Goal: Transaction & Acquisition: Purchase product/service

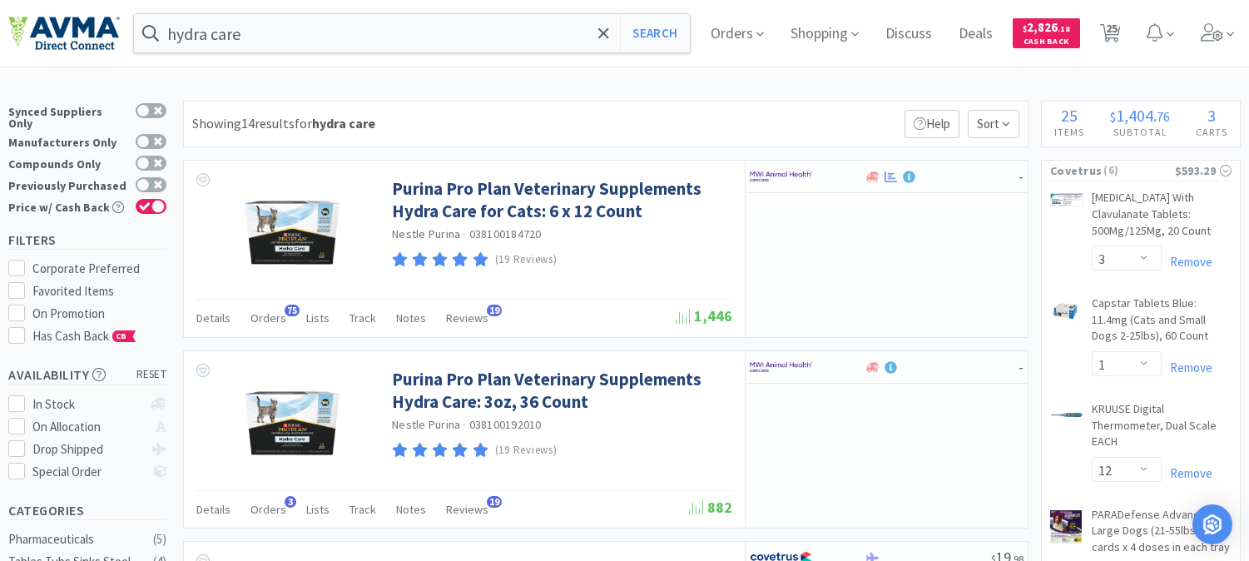
select select "3"
select select "1"
select select "12"
select select "2"
select select "1"
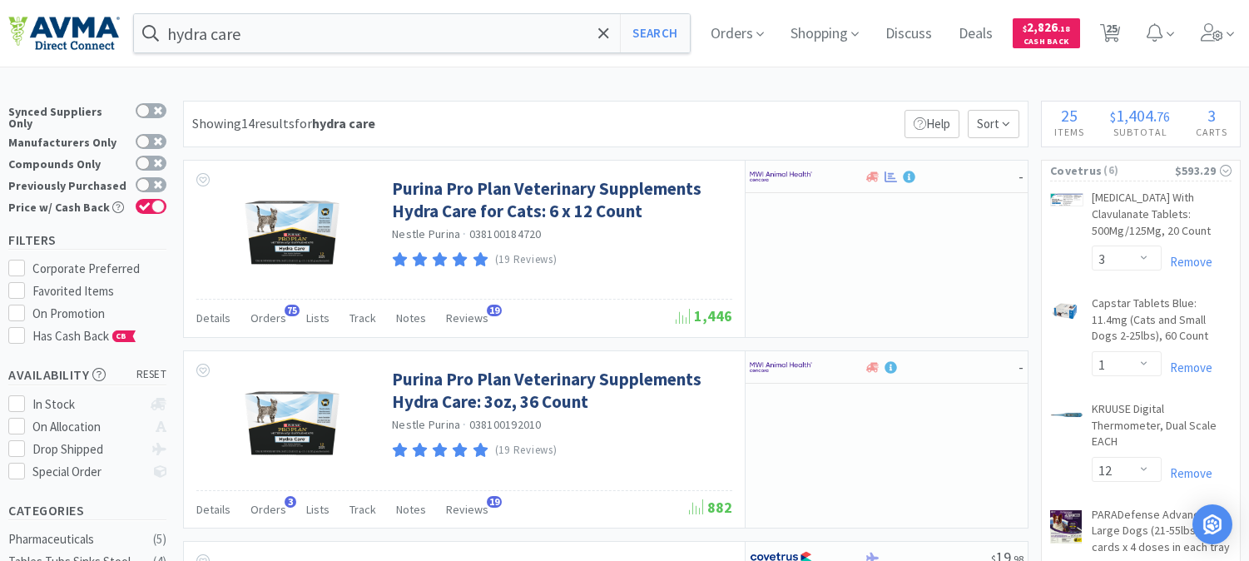
select select "1"
select select "3"
select select "1"
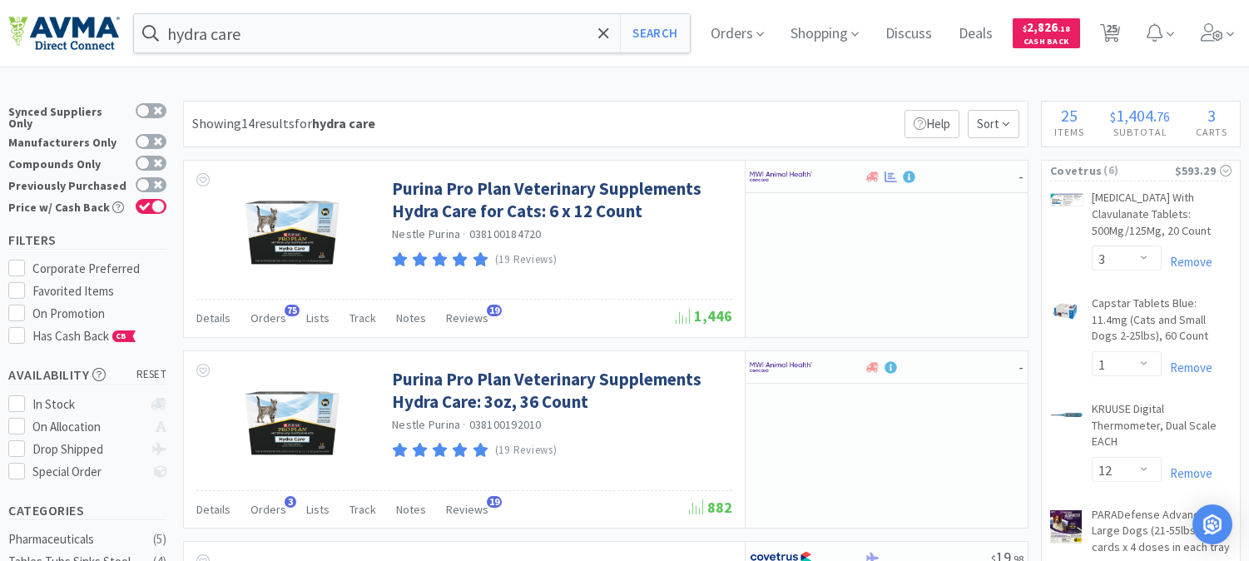
select select "2"
select select "1"
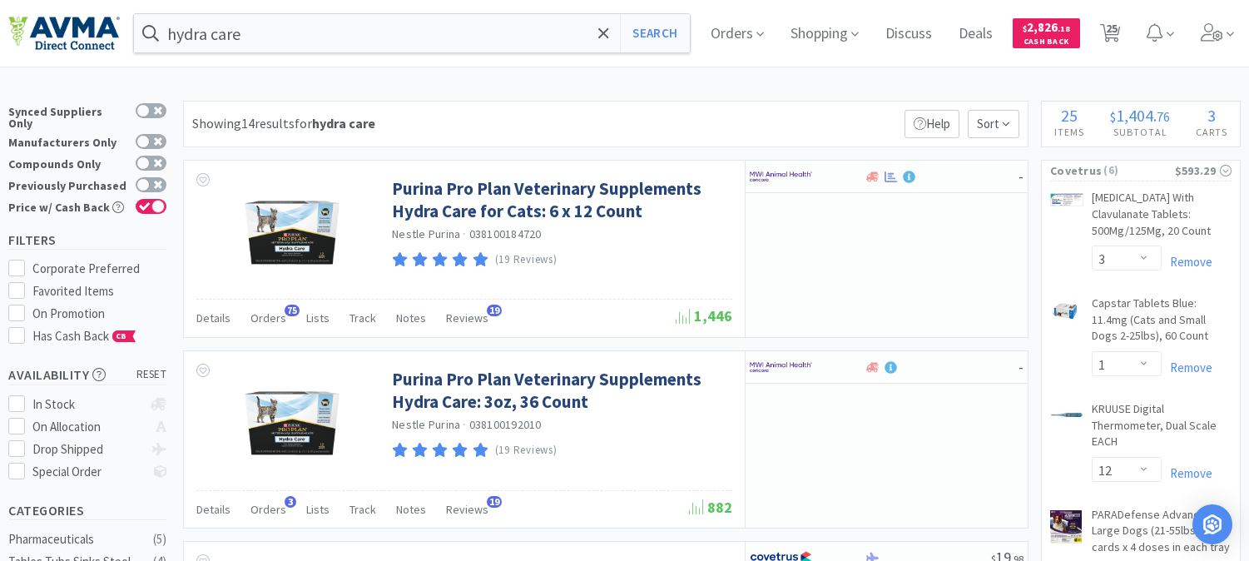
select select "1"
select select "10"
select select "1"
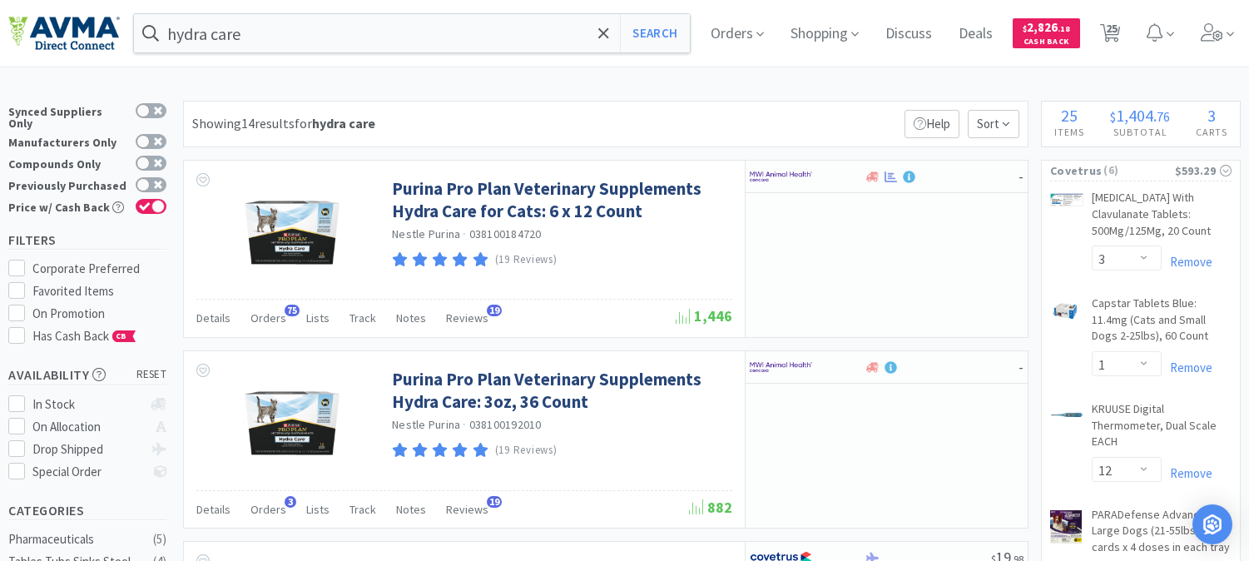
select select "1"
select select "4"
select select "1"
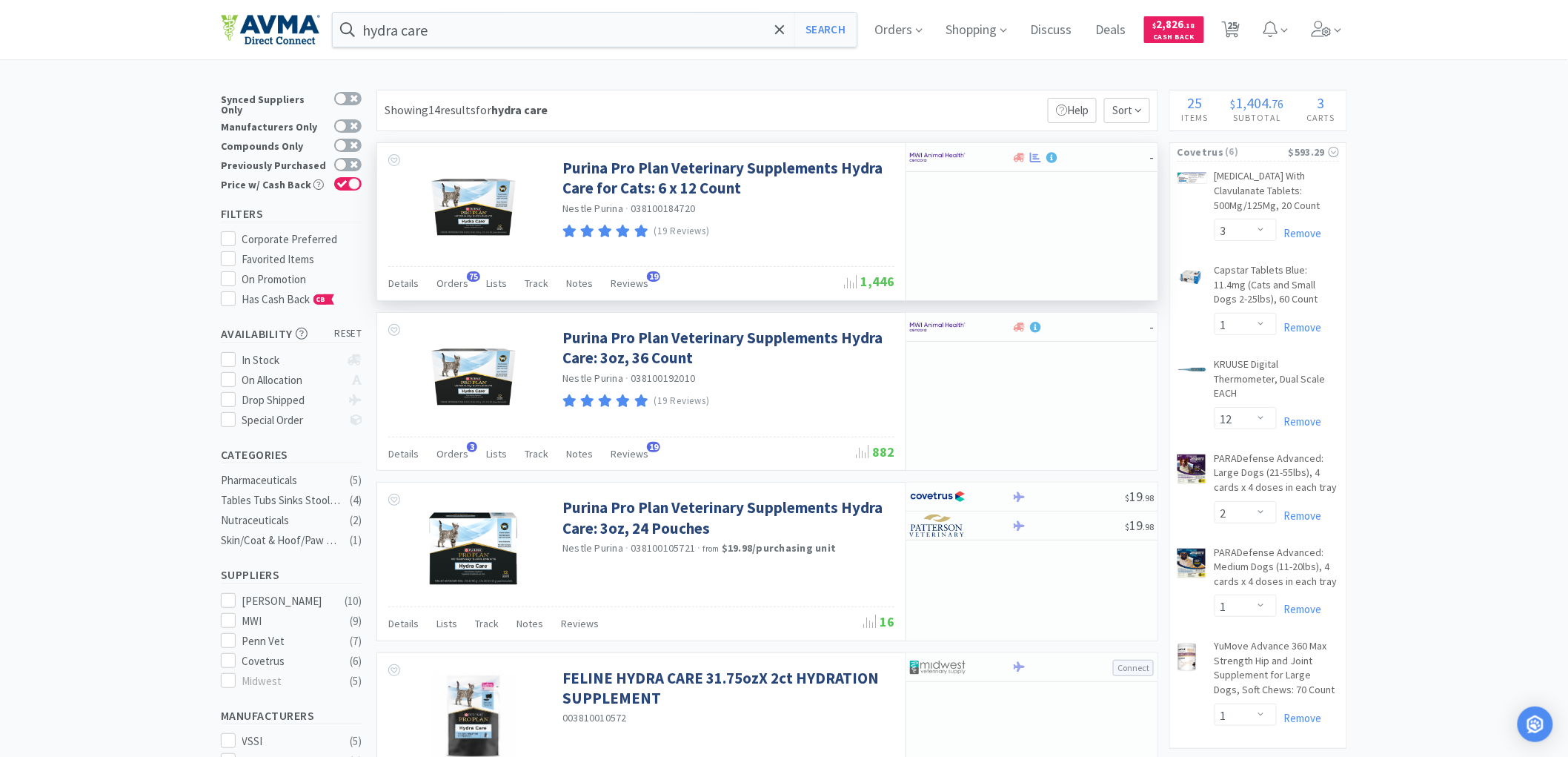
click at [771, 248] on div "Purina Pro Plan Veterinary Supplements Hydra Care for Cats: 6 x 12 Count Nestle…" at bounding box center [641, 205] width 528 height 123
click at [687, 191] on link "Purina Pro Plan Veterinary Supplements Hydra Care for Cats: 6 x 12 Count" at bounding box center [727, 178] width 329 height 41
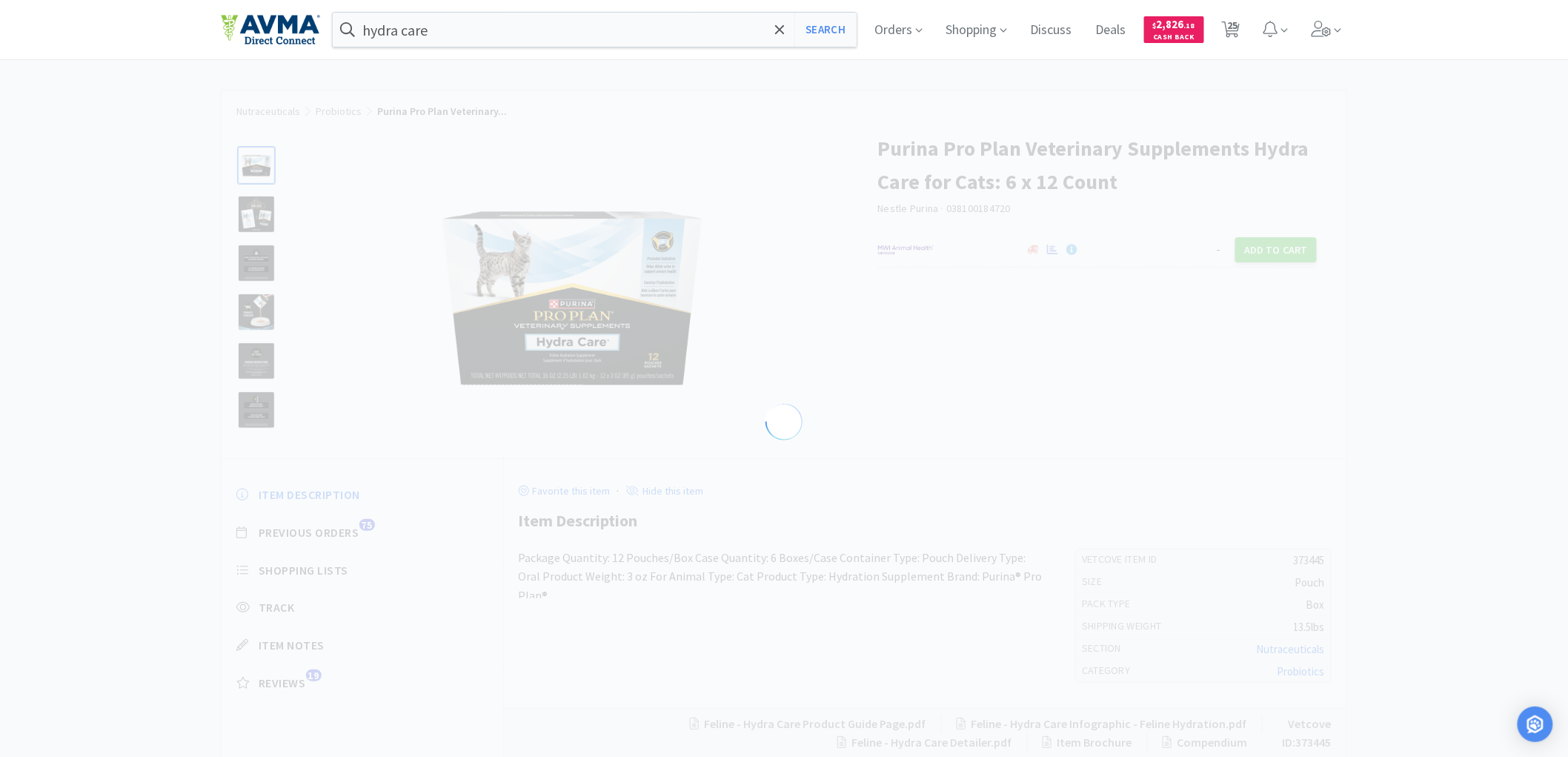
select select "373445"
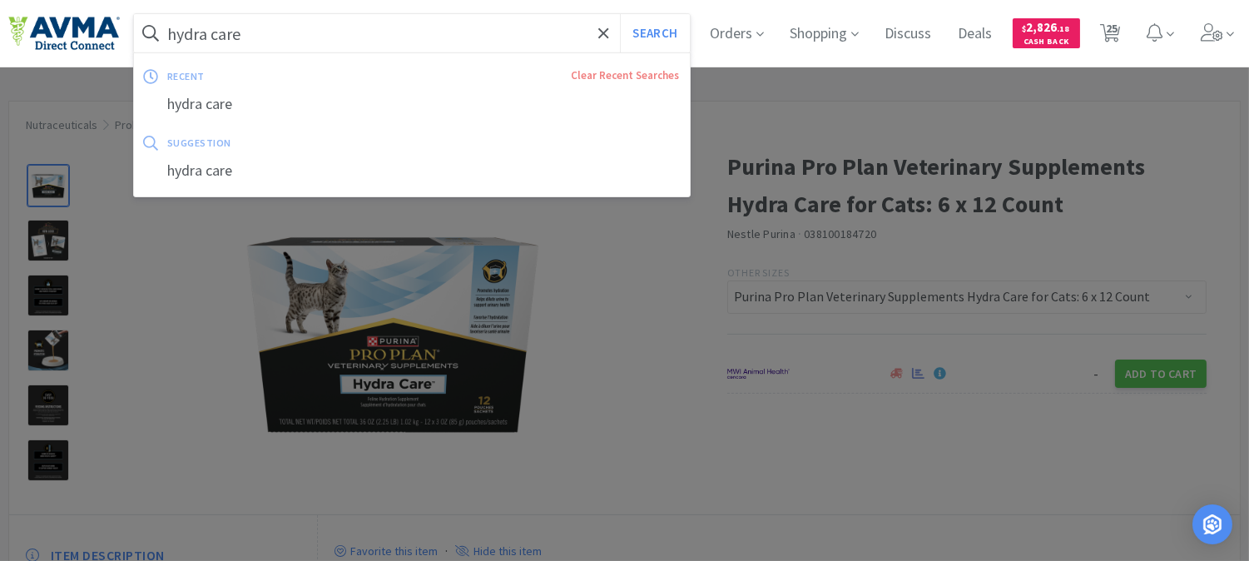
click at [405, 30] on input "hydra care" at bounding box center [412, 33] width 556 height 38
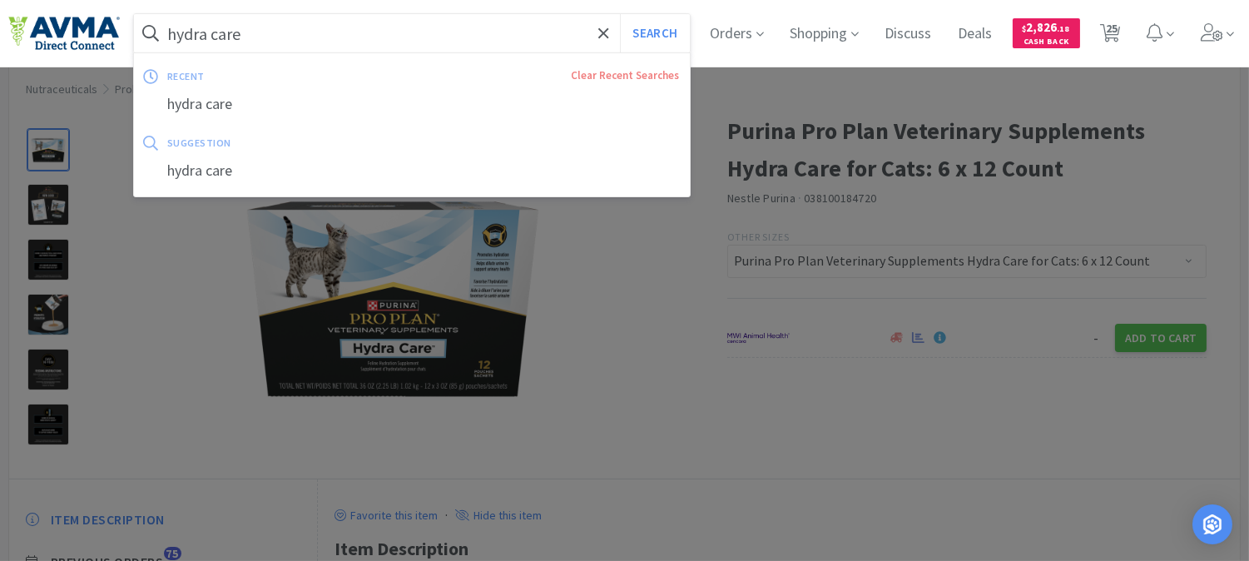
scroll to position [92, 0]
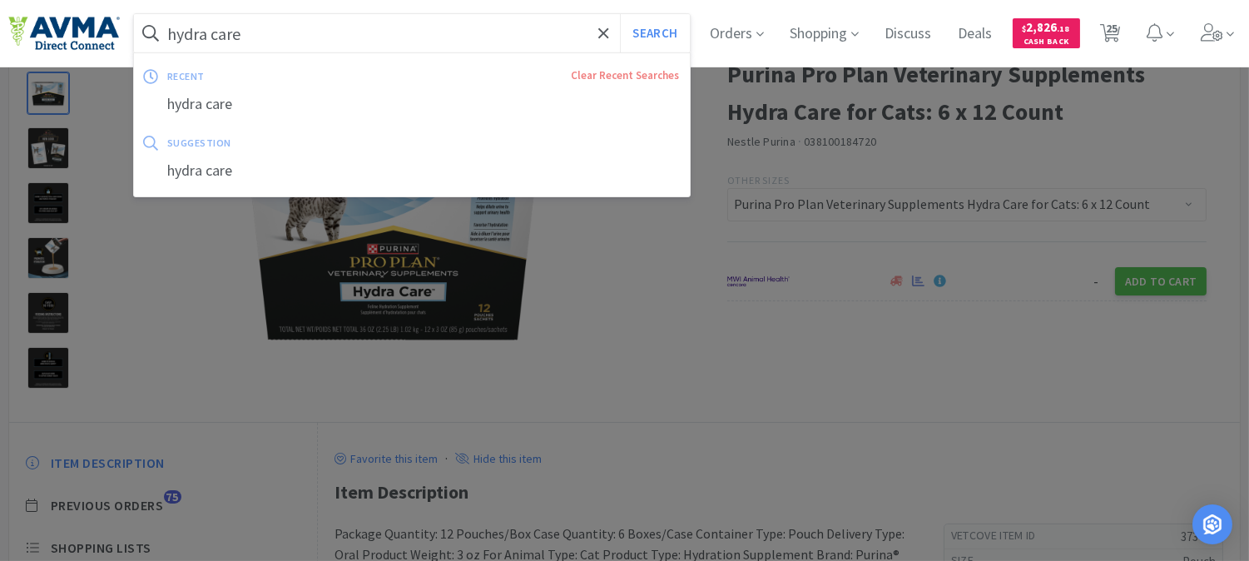
click at [589, 286] on div at bounding box center [624, 280] width 1249 height 561
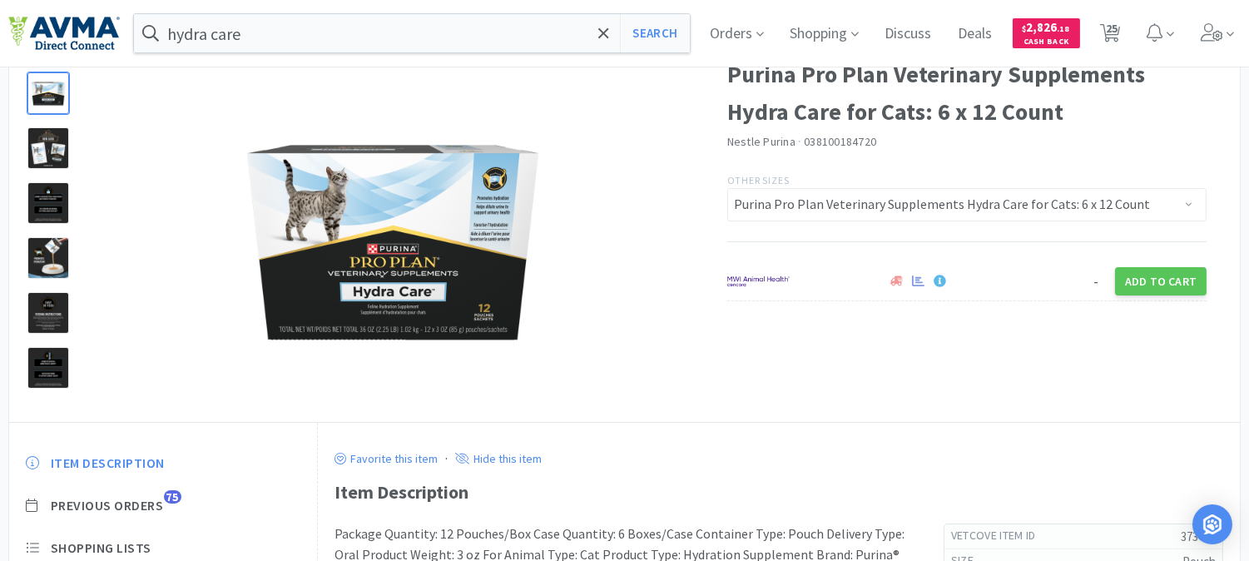
scroll to position [0, 0]
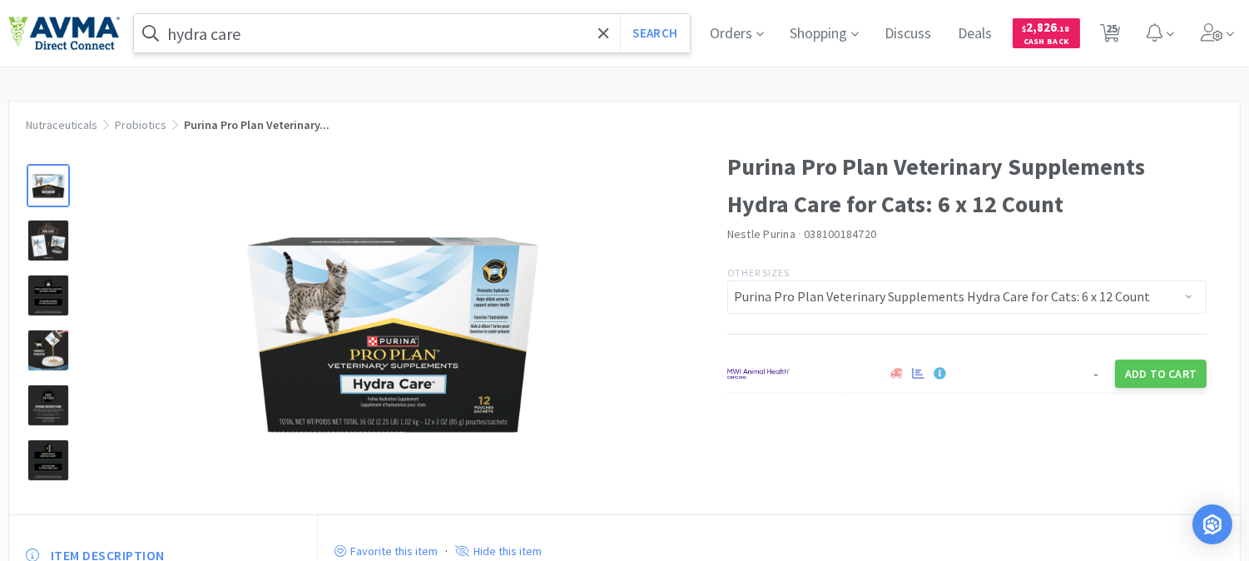
click at [355, 27] on input "hydra care" at bounding box center [412, 33] width 556 height 38
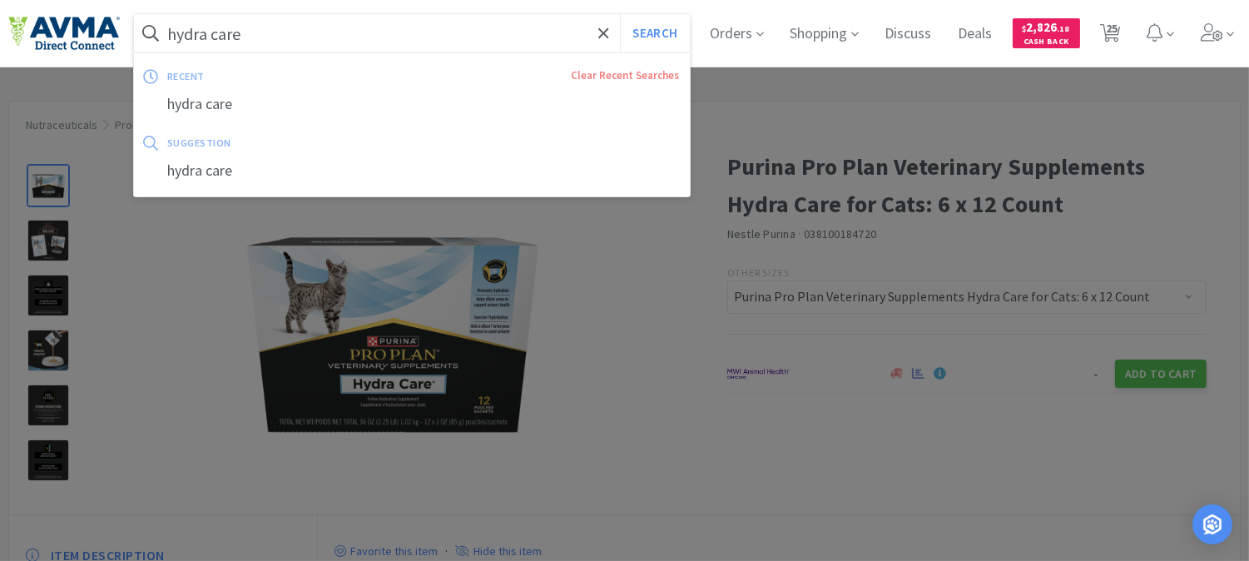
paste input "085555"
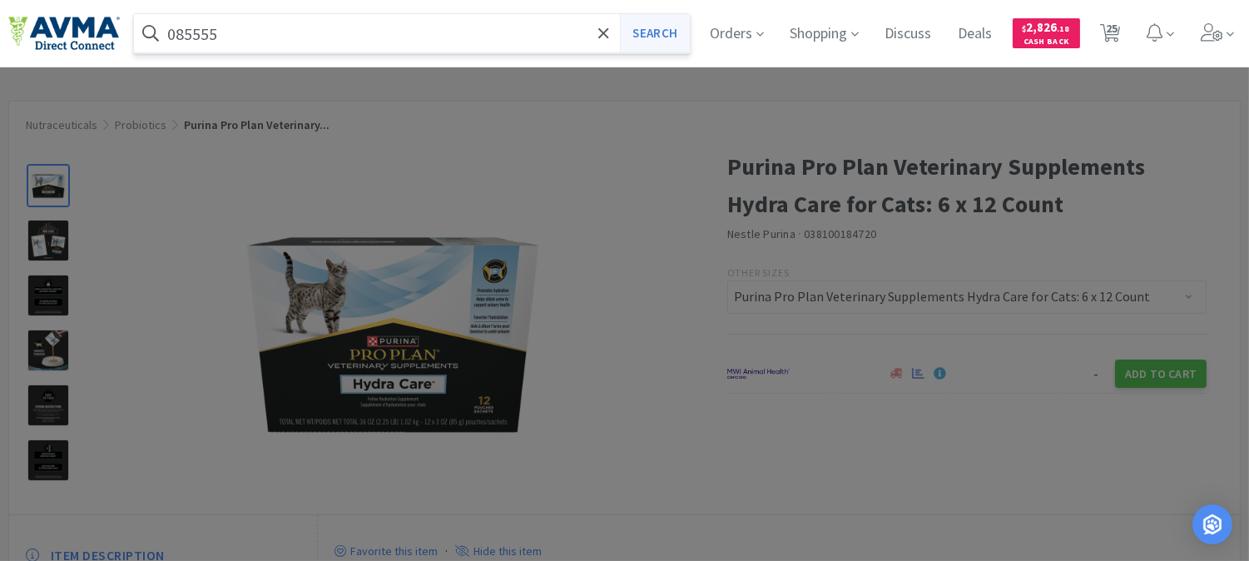
type input "085555"
click at [652, 37] on button "Search" at bounding box center [654, 33] width 69 height 38
select select "3"
select select "1"
select select "12"
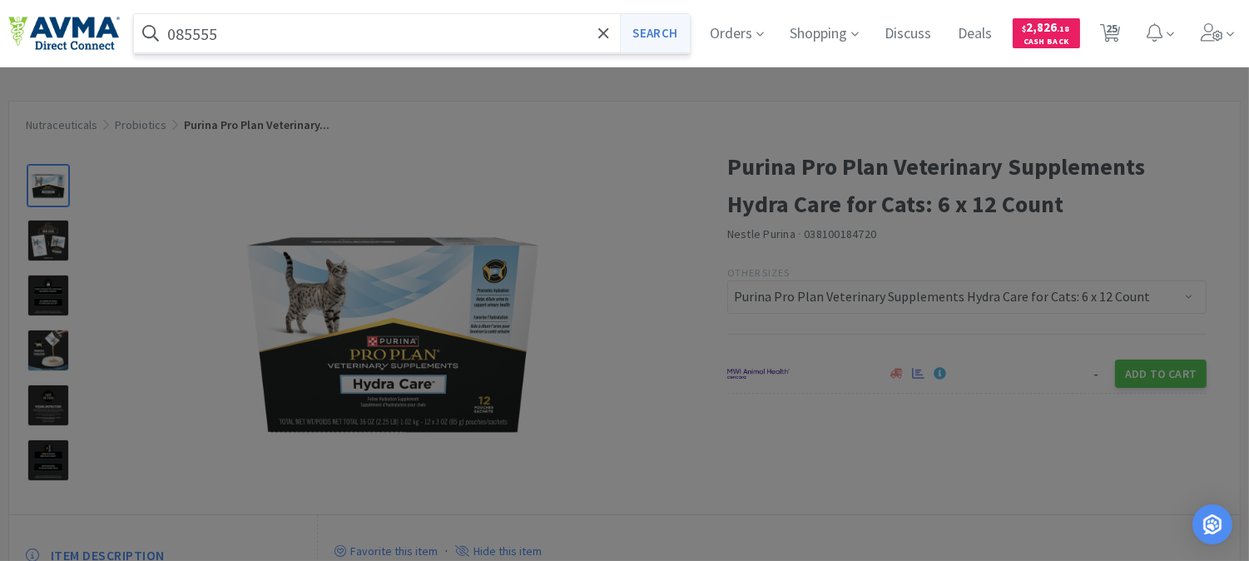
select select "2"
select select "1"
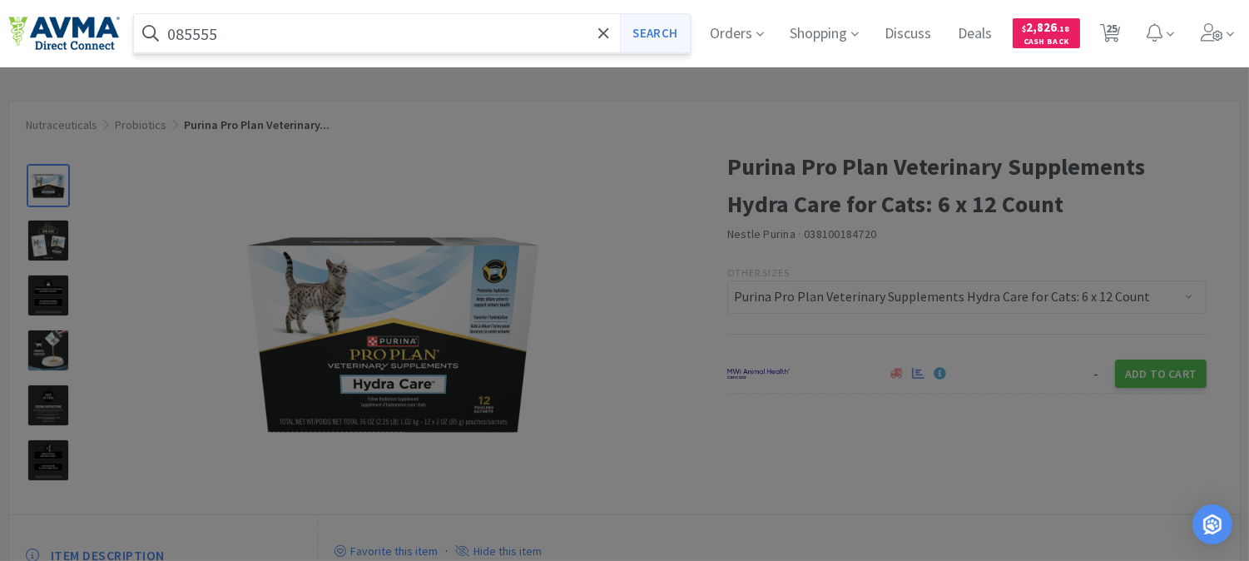
select select "3"
select select "1"
select select "2"
select select "1"
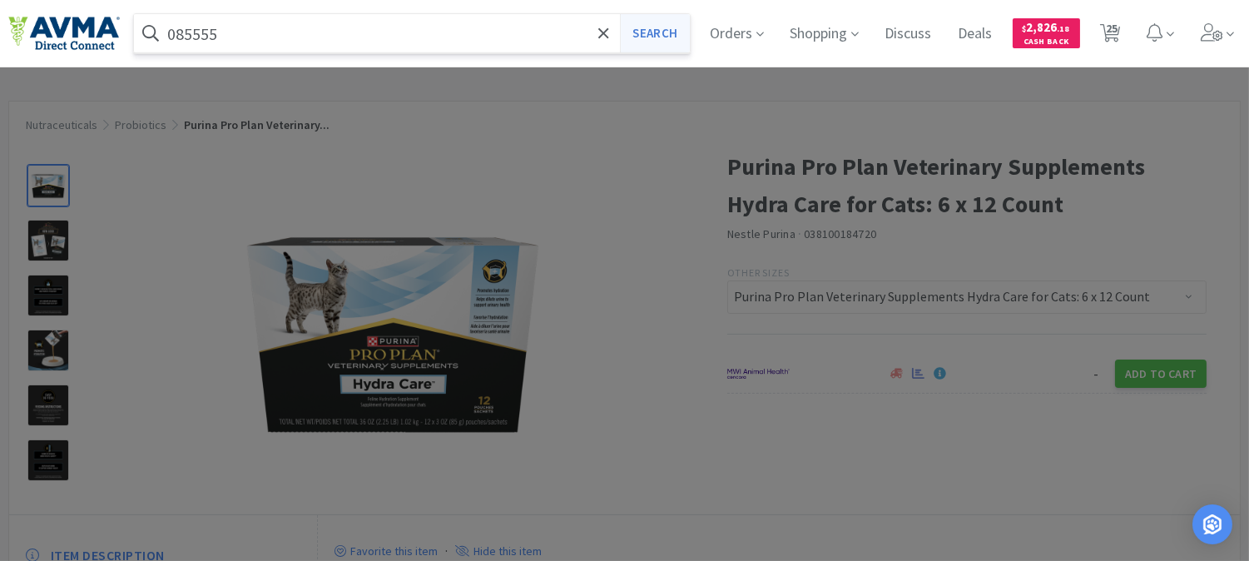
select select "1"
select select "10"
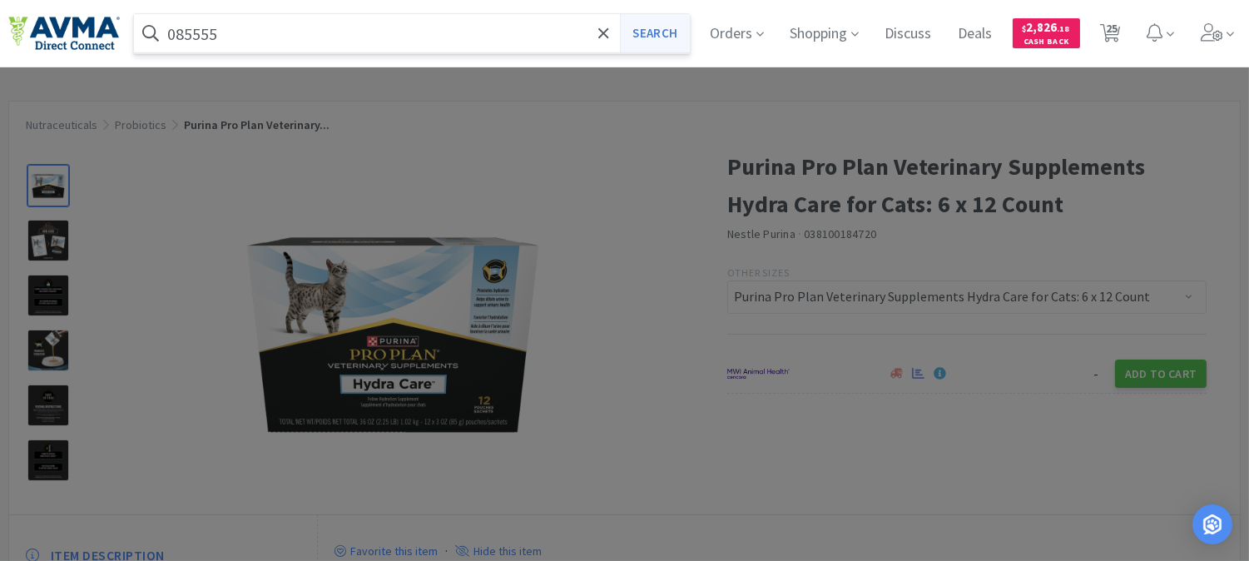
select select "1"
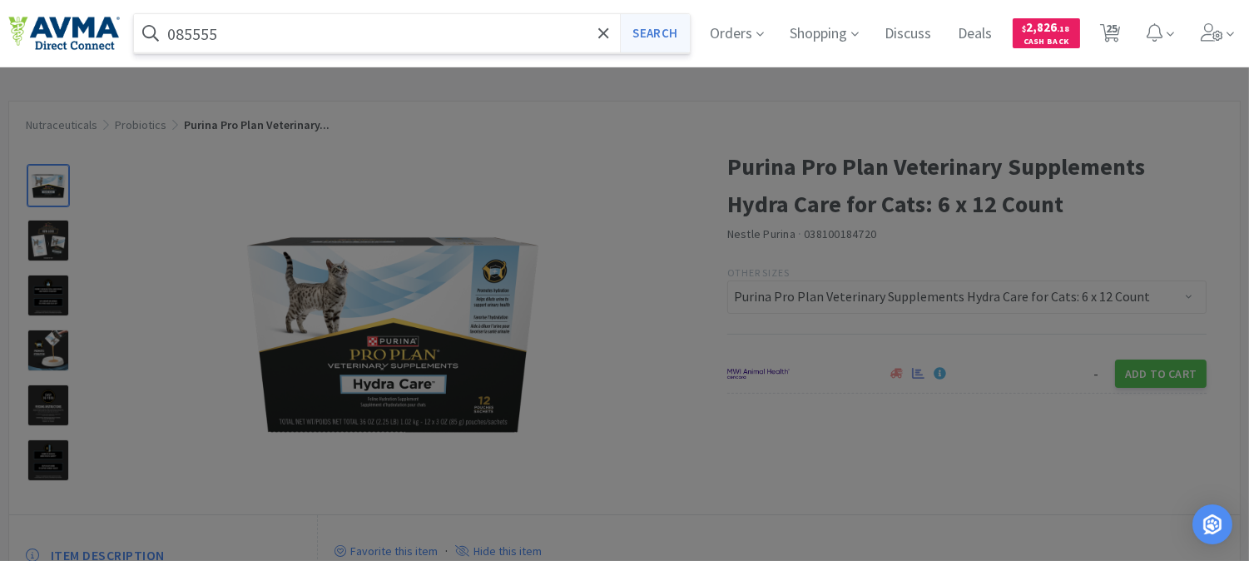
select select "4"
select select "1"
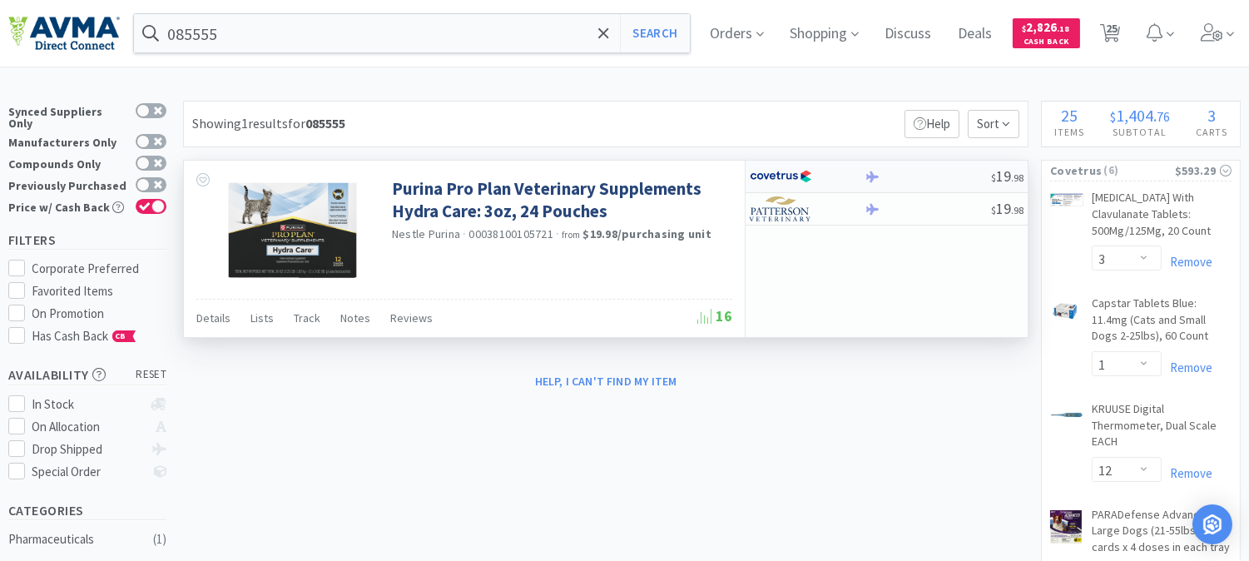
click at [788, 177] on img at bounding box center [781, 176] width 62 height 25
select select "1"
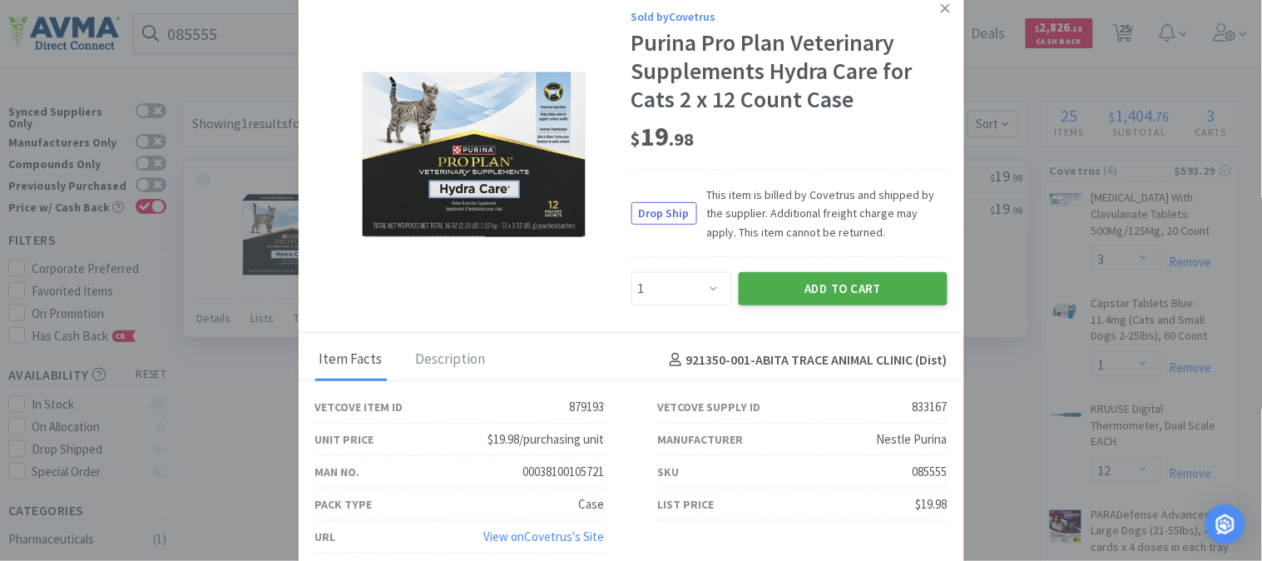
click at [804, 285] on button "Add to Cart" at bounding box center [843, 288] width 209 height 33
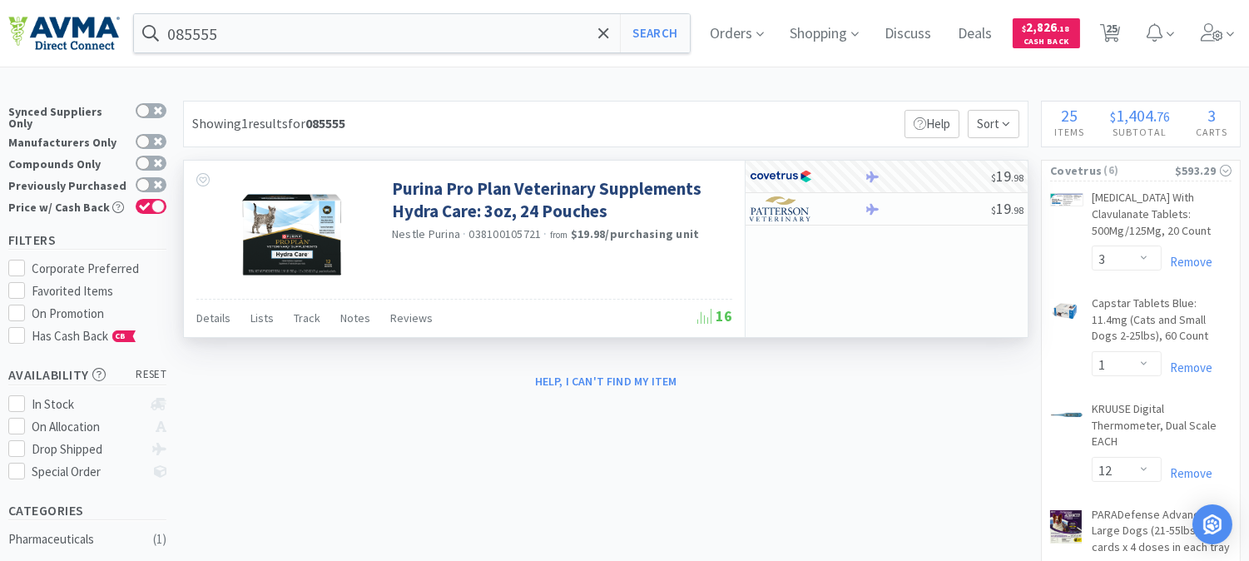
drag, startPoint x: 1124, startPoint y: 30, endPoint x: 1102, endPoint y: 73, distance: 48.8
click at [1118, 30] on span "25" at bounding box center [1112, 28] width 12 height 67
select select "3"
select select "1"
select select "12"
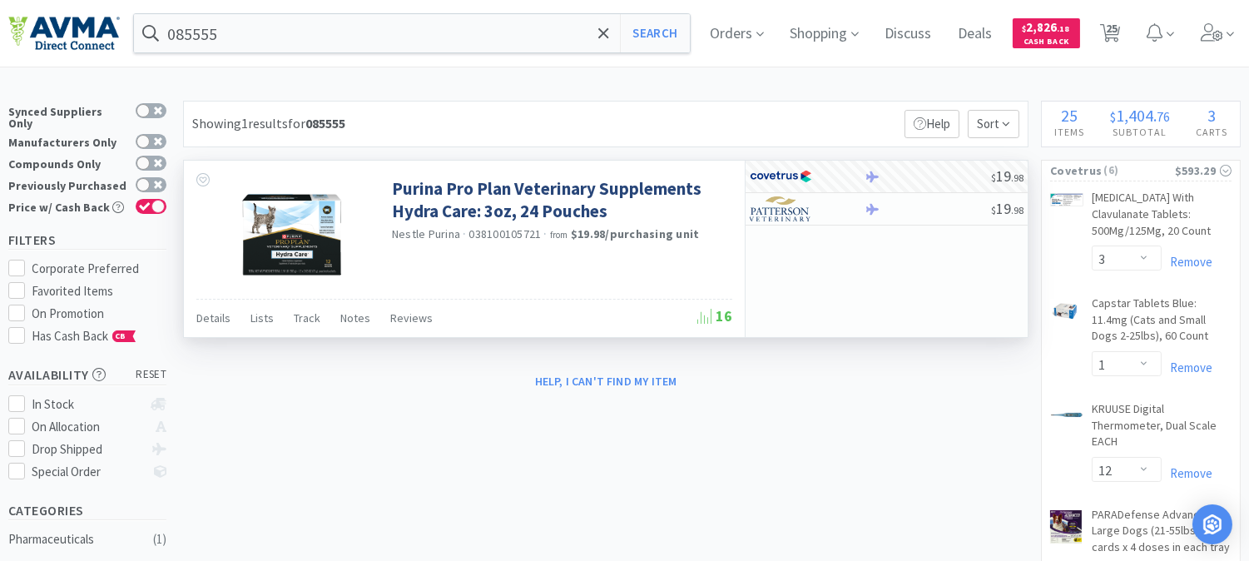
select select "2"
select select "1"
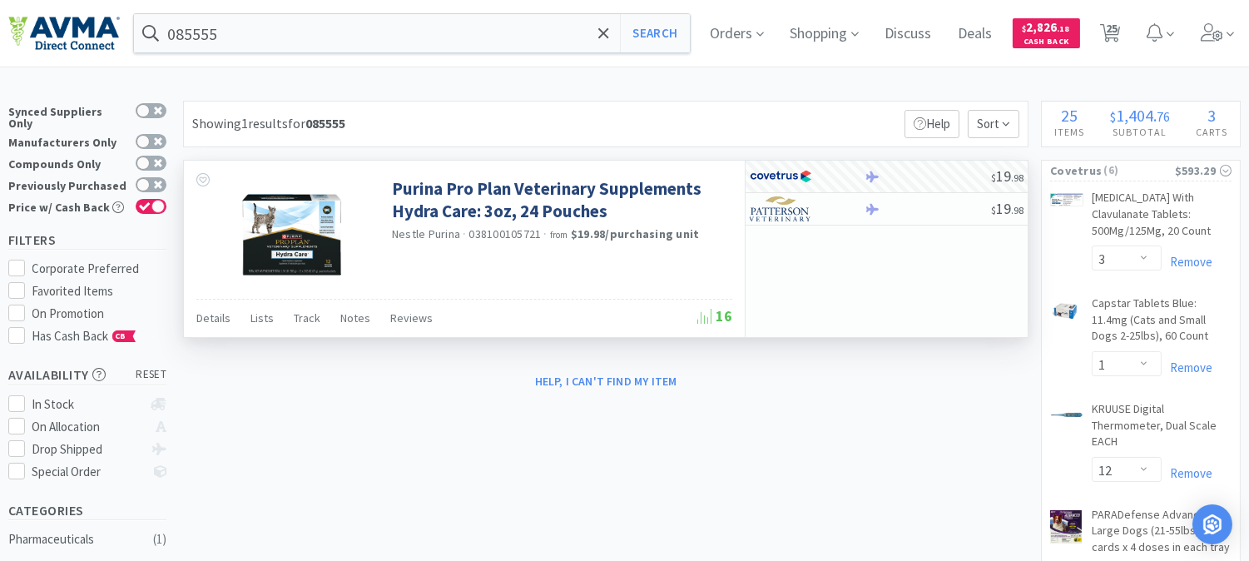
select select "3"
select select "1"
select select "2"
select select "1"
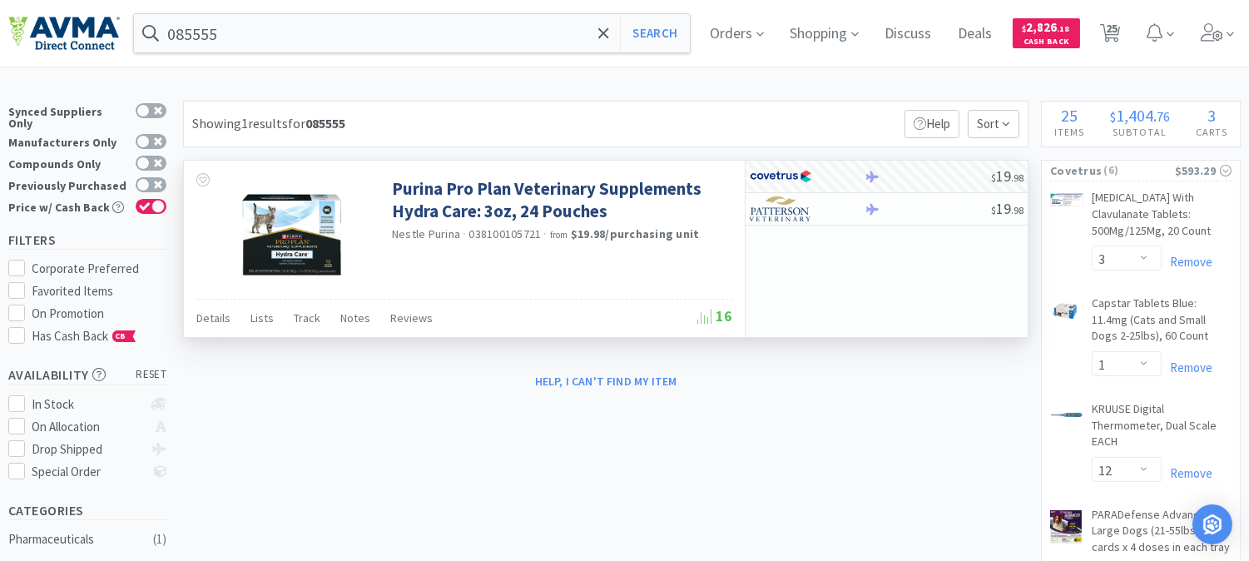
select select "1"
select select "10"
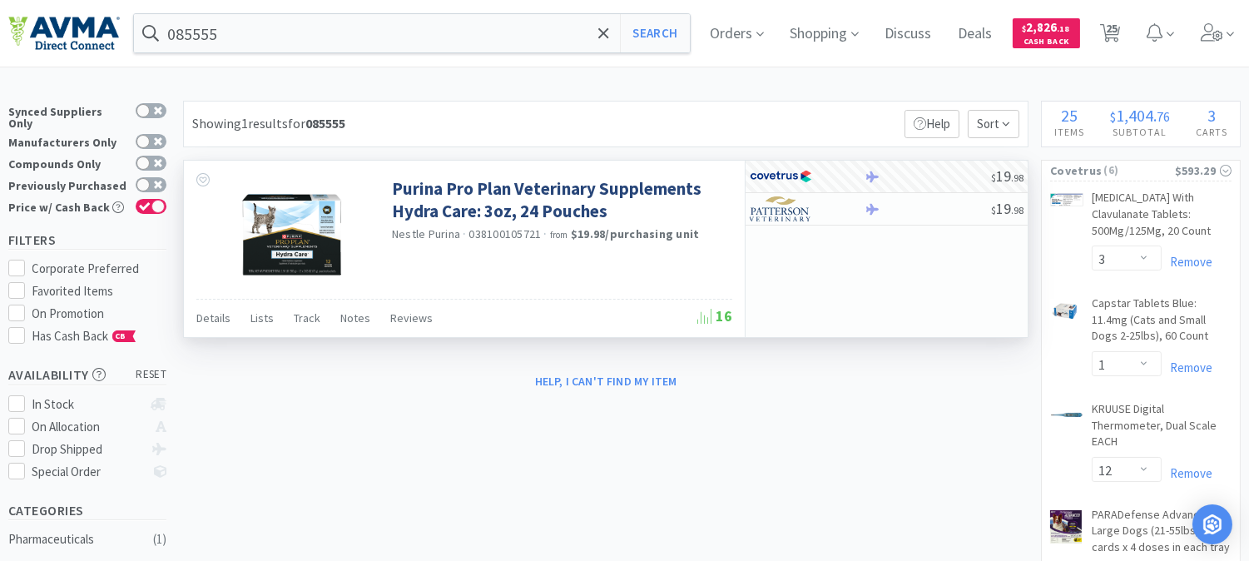
select select "1"
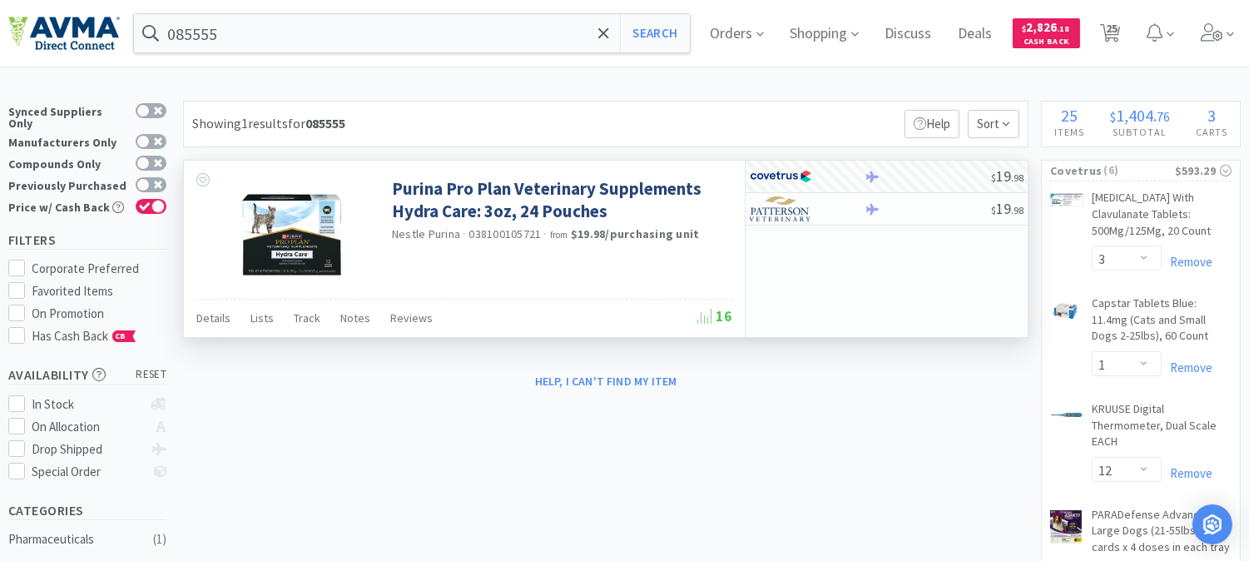
select select "4"
select select "1"
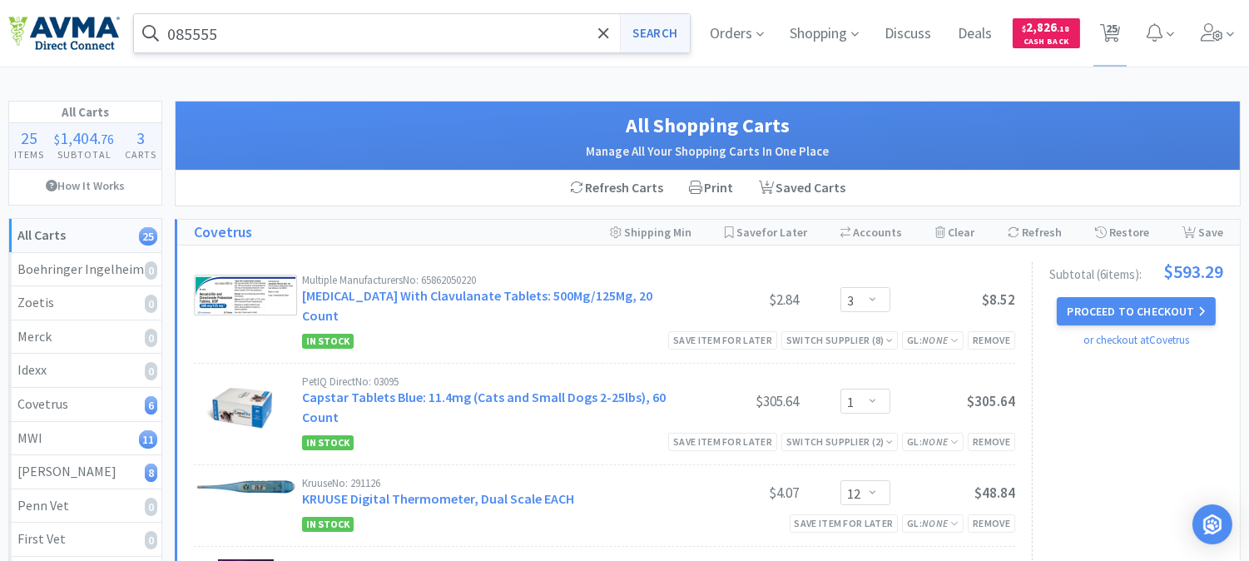
click at [663, 27] on button "Search" at bounding box center [654, 33] width 69 height 38
select select "3"
select select "1"
select select "12"
select select "2"
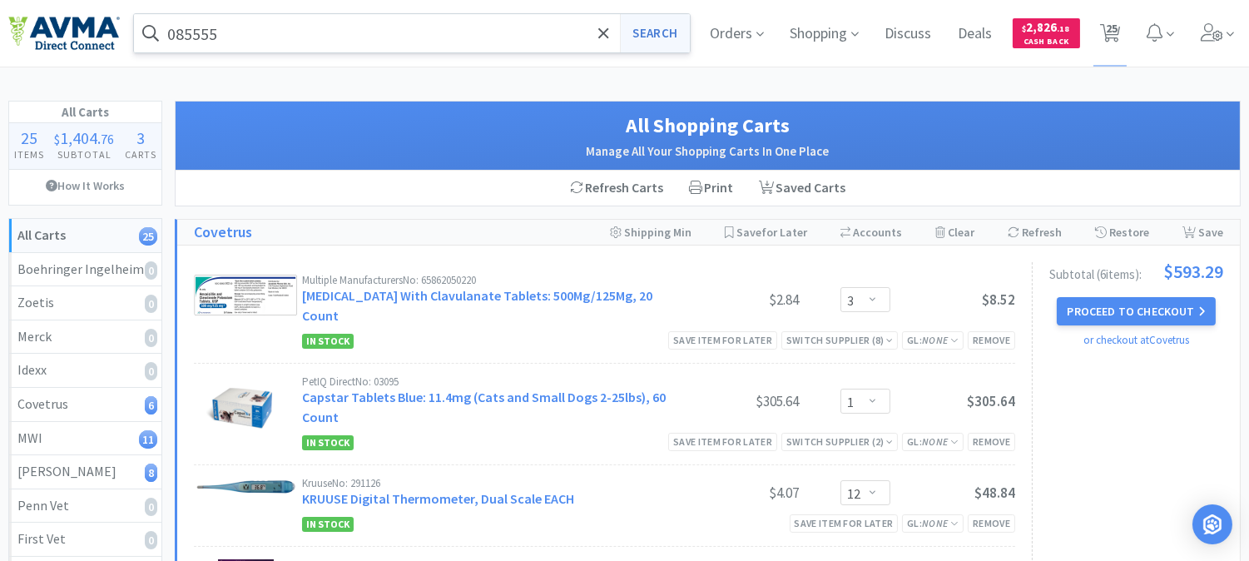
select select "1"
select select "3"
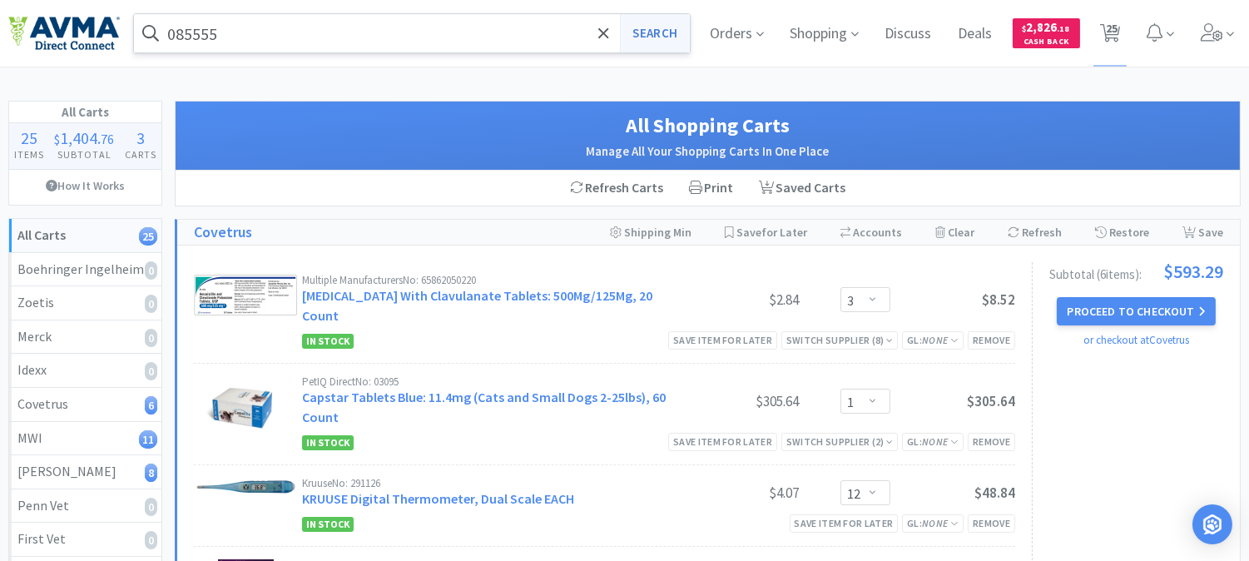
select select "1"
select select "2"
select select "1"
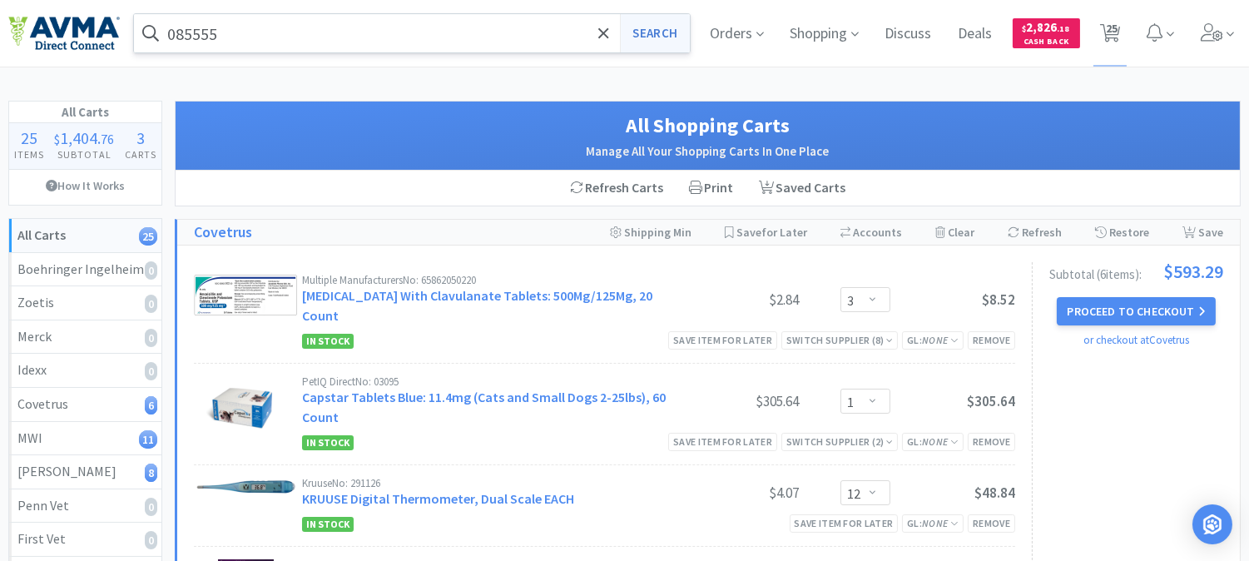
select select "1"
select select "10"
select select "1"
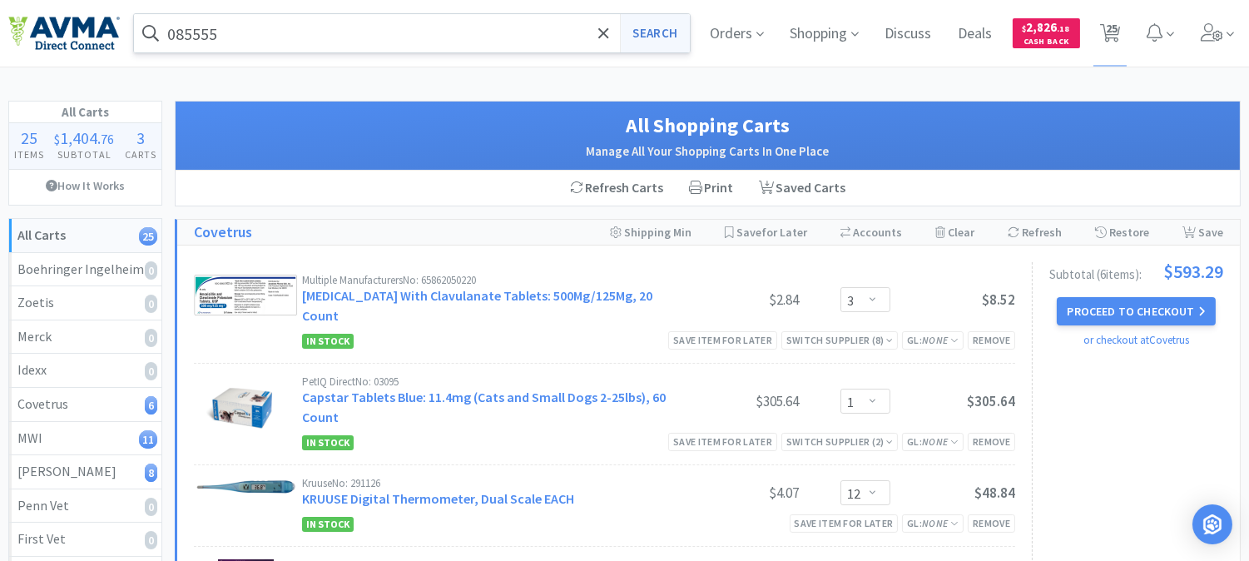
select select "1"
select select "4"
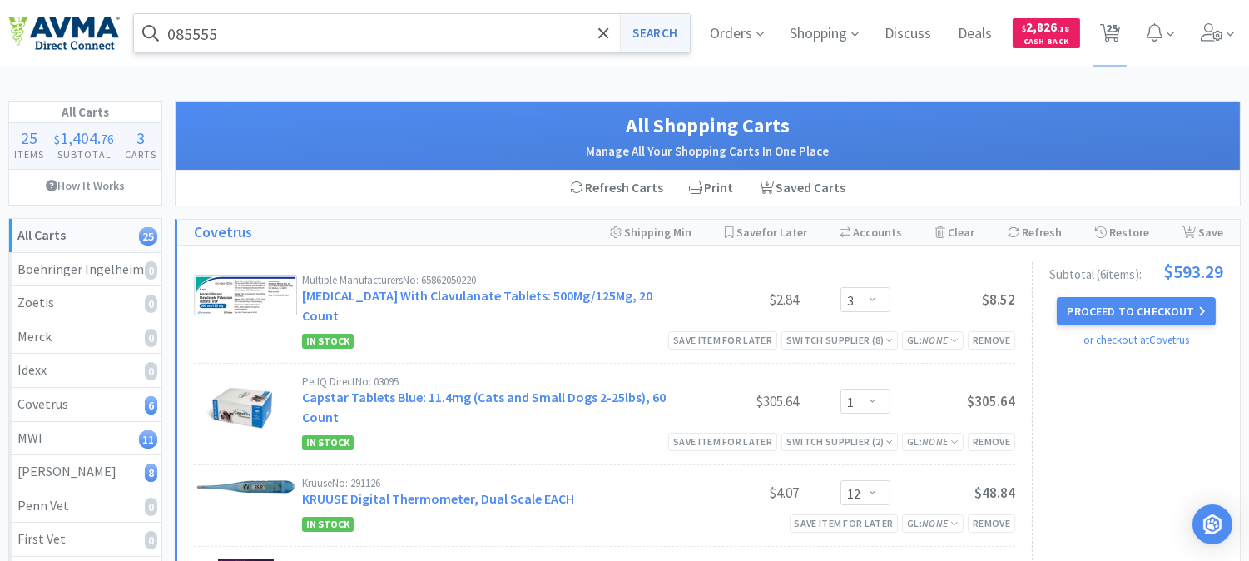
select select "1"
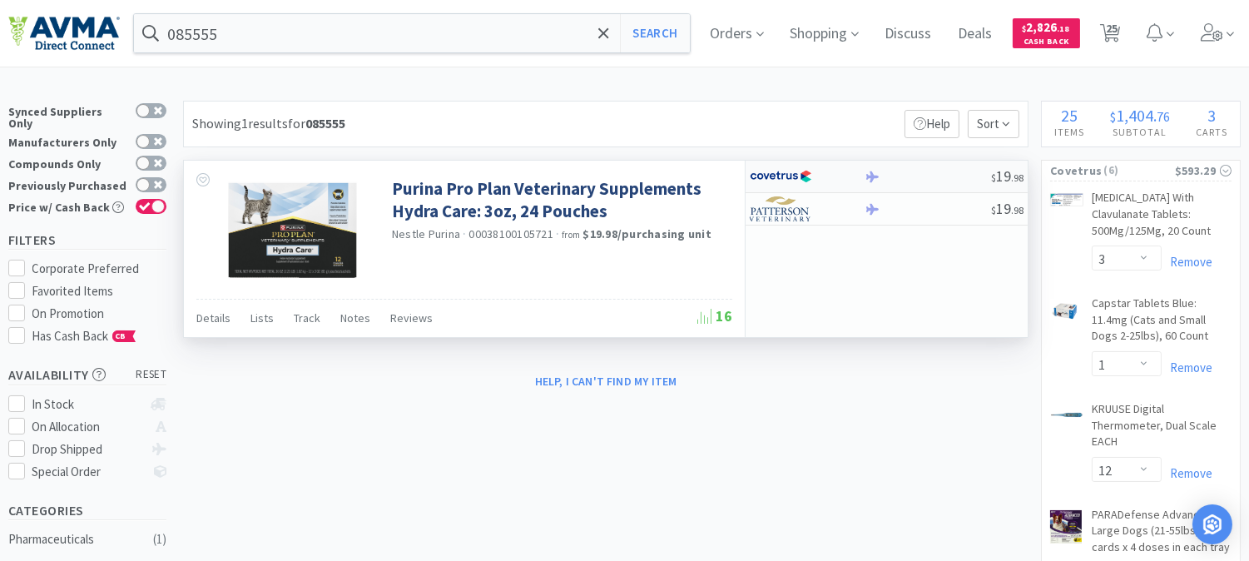
click at [776, 168] on img at bounding box center [781, 176] width 62 height 25
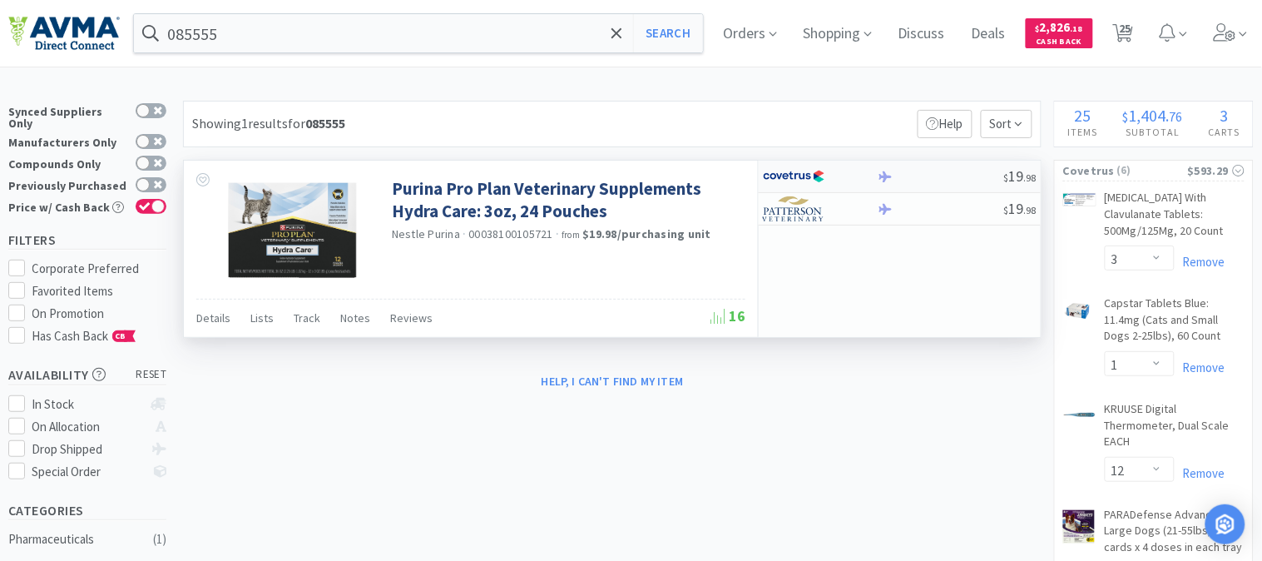
select select "1"
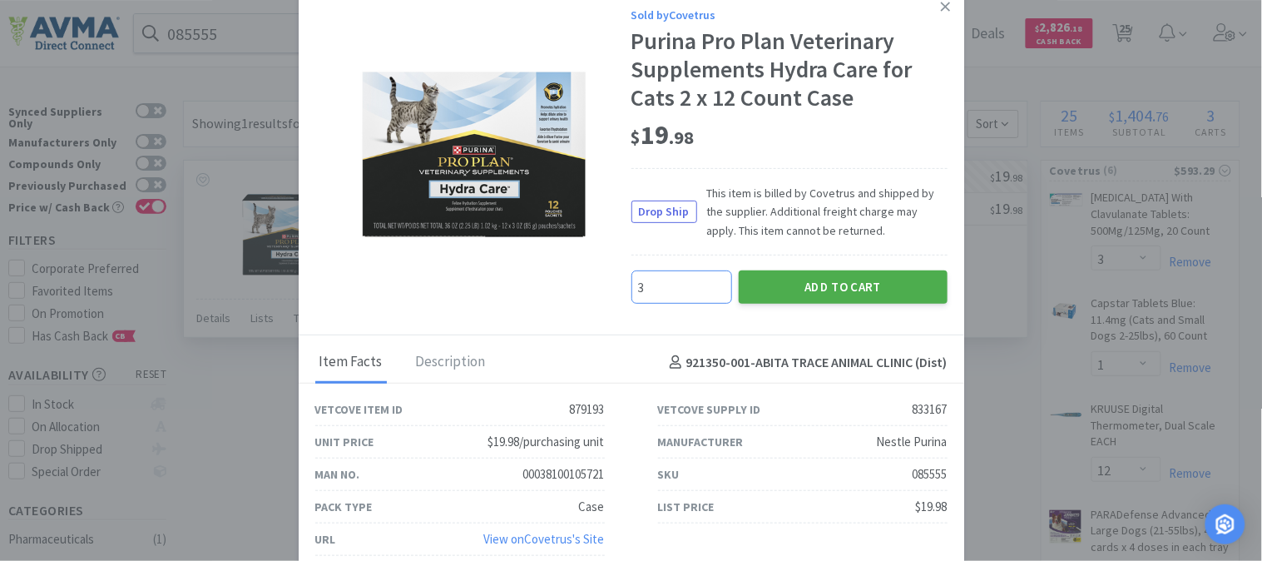
type input "3"
click at [854, 293] on button "Add to Cart" at bounding box center [843, 286] width 209 height 33
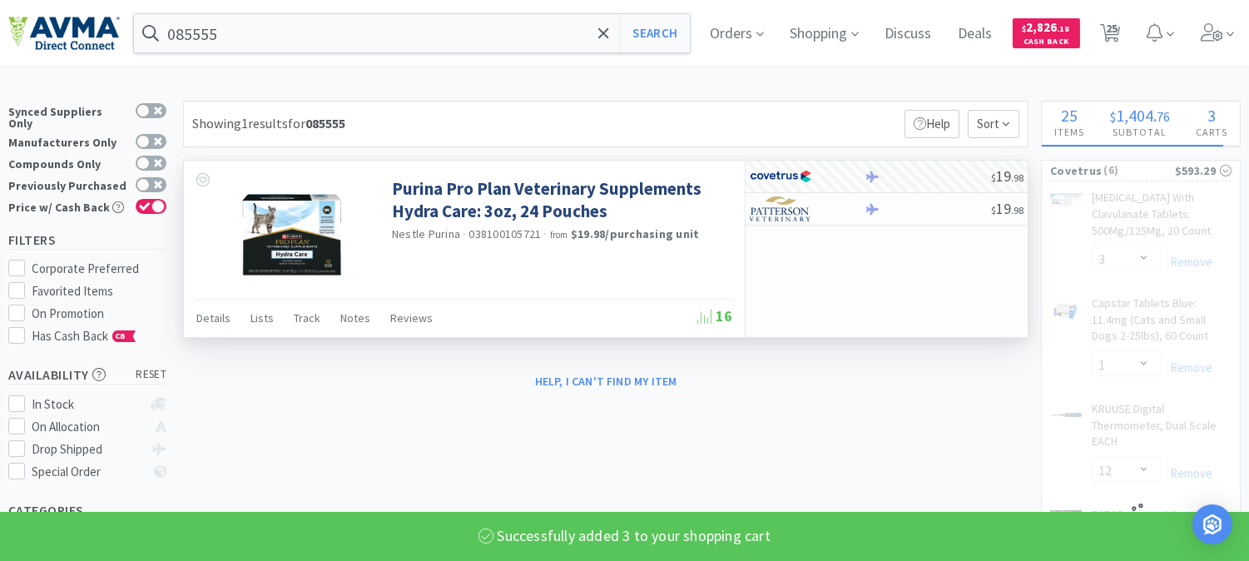
select select "4"
select select "1"
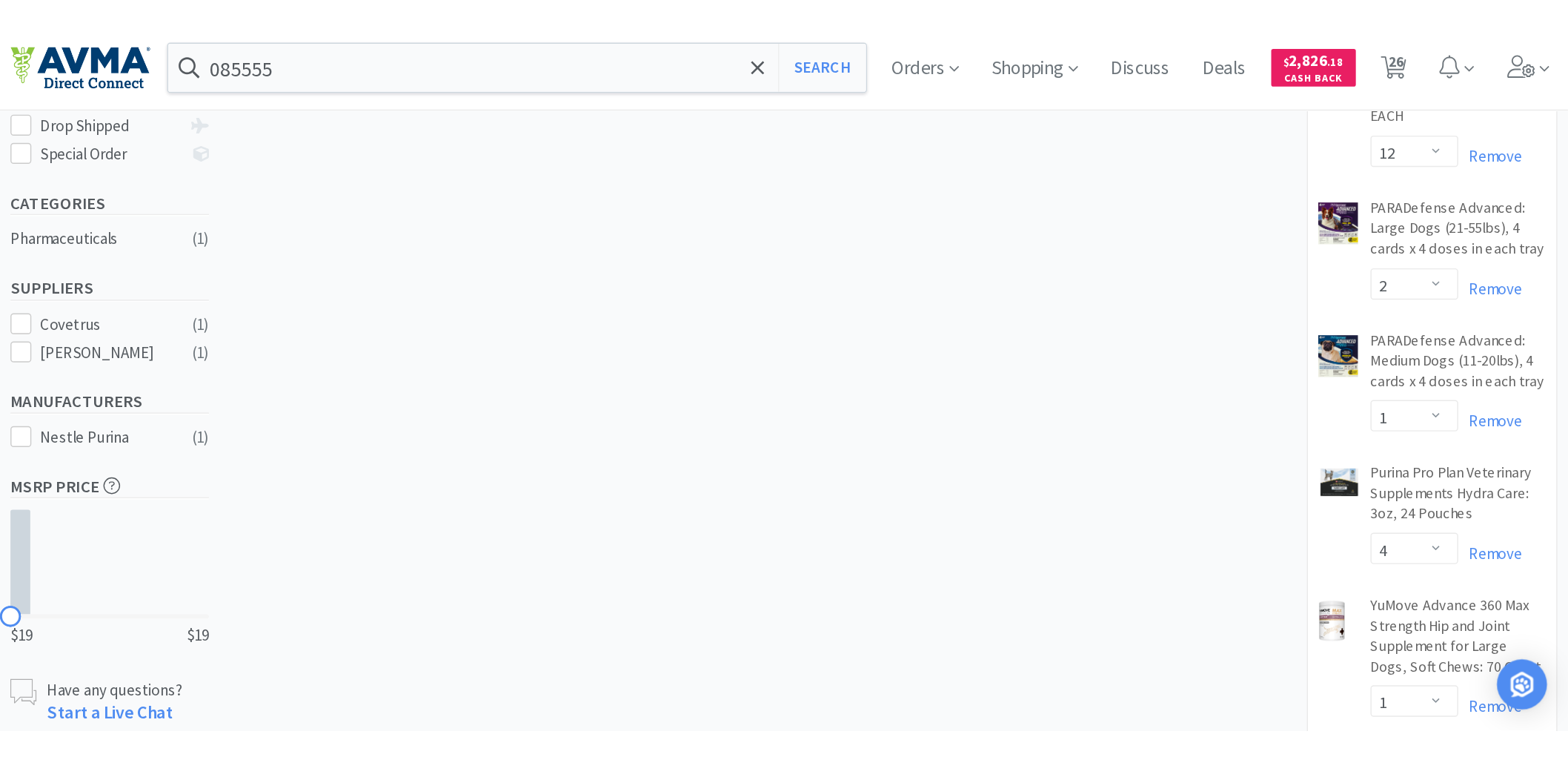
scroll to position [411, 0]
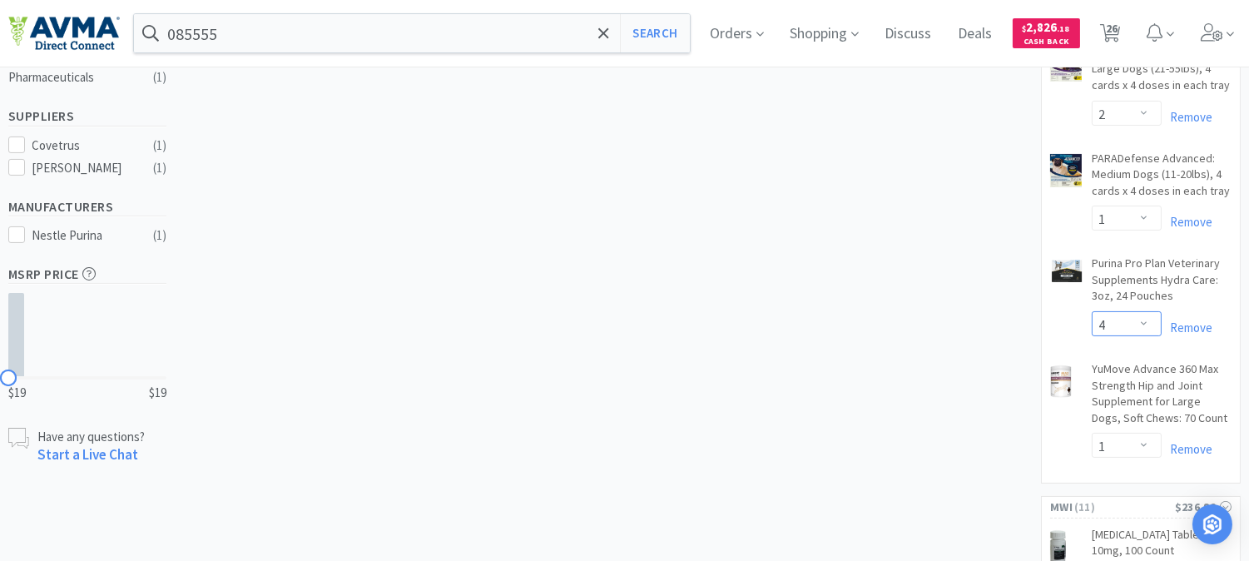
click at [1146, 320] on select "Enter Quantity 1 2 3 4 5 6 7 8 9 10 11 12 13 14 15 16 17 18 19 20 Enter Quantity" at bounding box center [1127, 323] width 70 height 25
click at [1092, 311] on select "Enter Quantity 1 2 3 4 5 6 7 8 9 10 11 12 13 14 15 16 17 18 19 20 Enter Quantity" at bounding box center [1127, 323] width 70 height 25
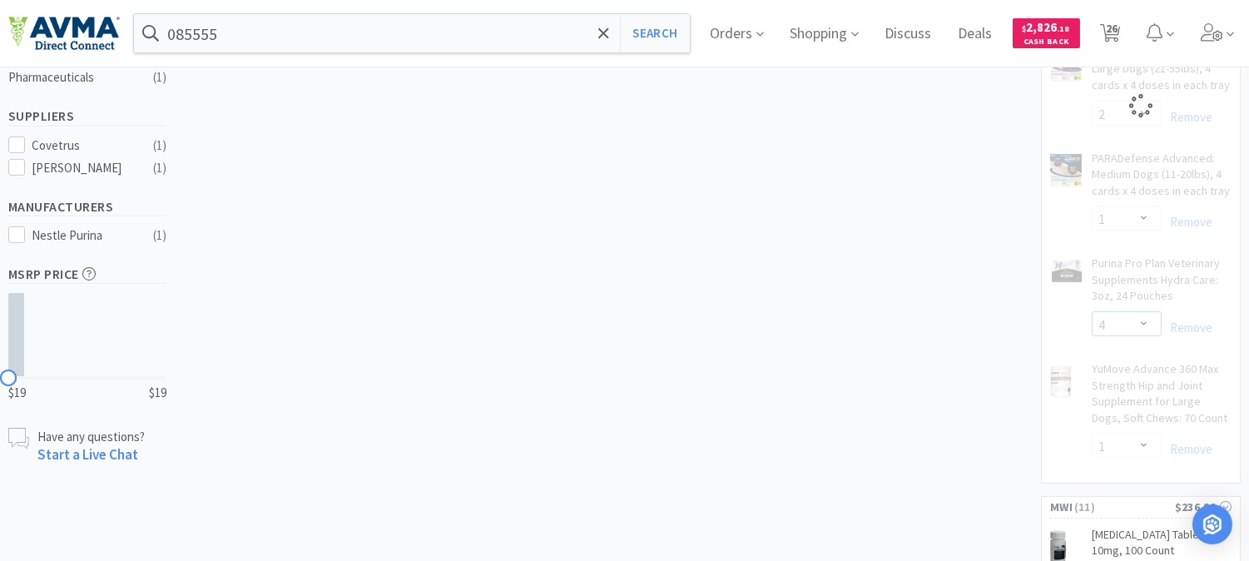
select select "3"
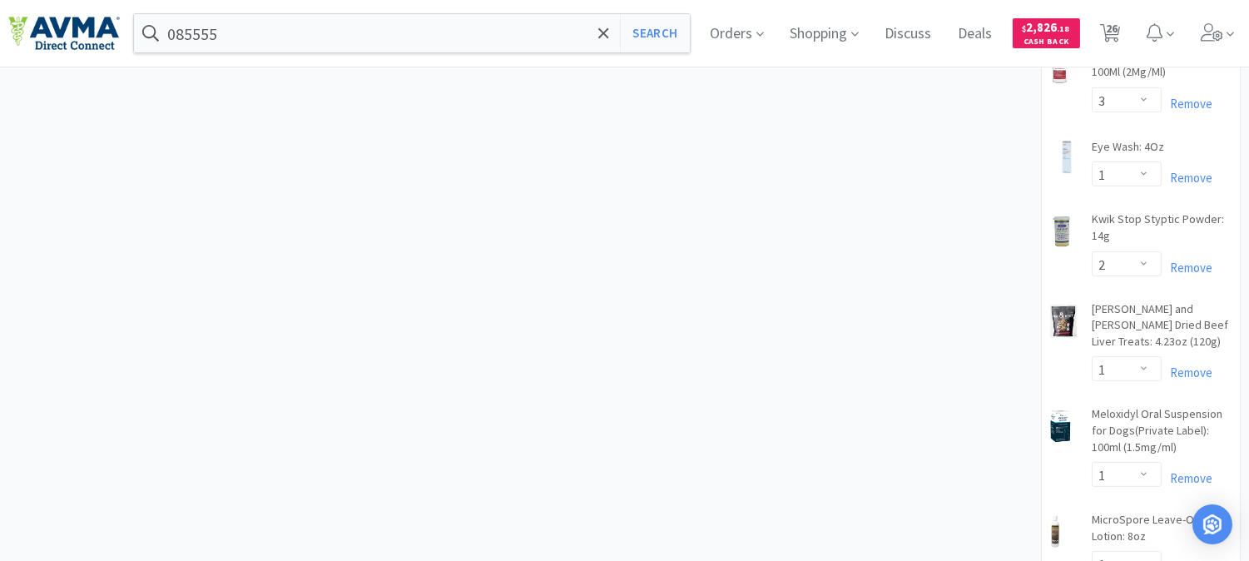
scroll to position [1109, 0]
click at [1143, 253] on select "Enter Quantity 1 2 3 4 5 6 7 8 9 10 11 12 13 14 15 16 17 18 19 20 Enter Quantity" at bounding box center [1127, 258] width 70 height 25
click at [1092, 246] on select "Enter Quantity 1 2 3 4 5 6 7 8 9 10 11 12 13 14 15 16 17 18 19 20 Enter Quantity" at bounding box center [1127, 258] width 70 height 25
select select "3"
click at [320, 42] on input "085555" at bounding box center [412, 33] width 556 height 38
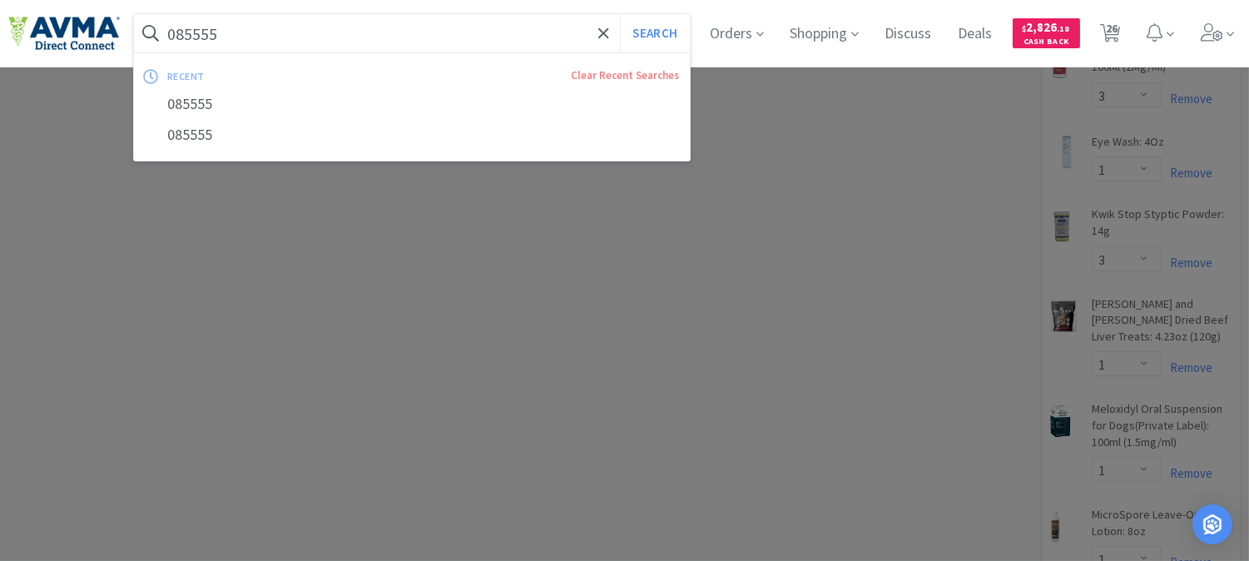
paste input "07409"
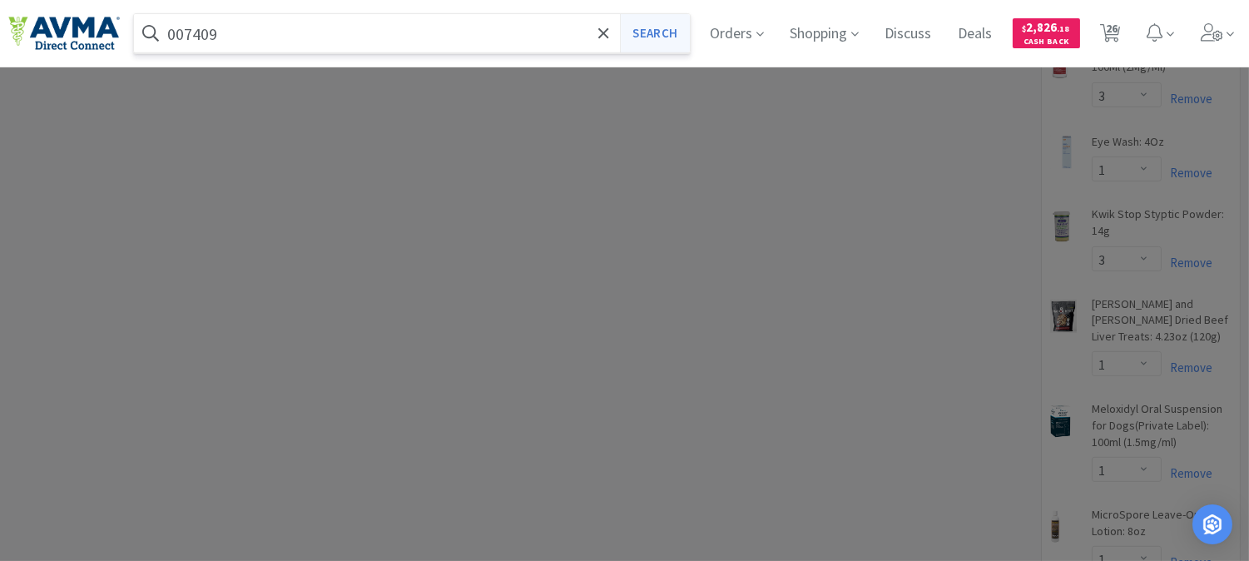
type input "007409"
click at [672, 31] on button "Search" at bounding box center [654, 33] width 69 height 38
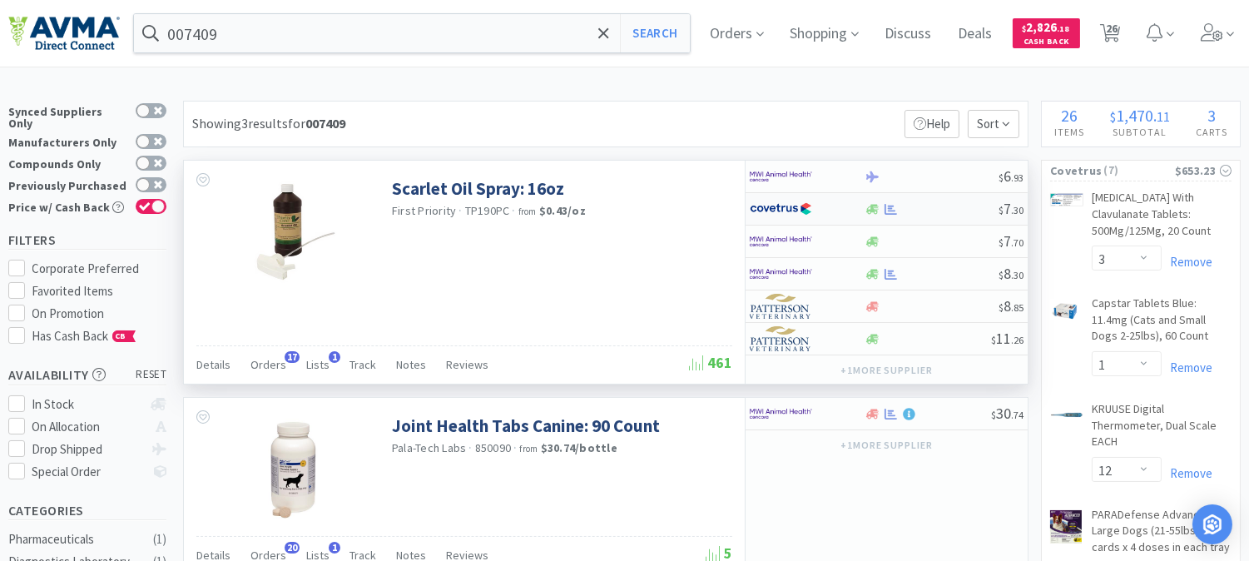
click at [791, 206] on img at bounding box center [781, 208] width 62 height 25
select select "1"
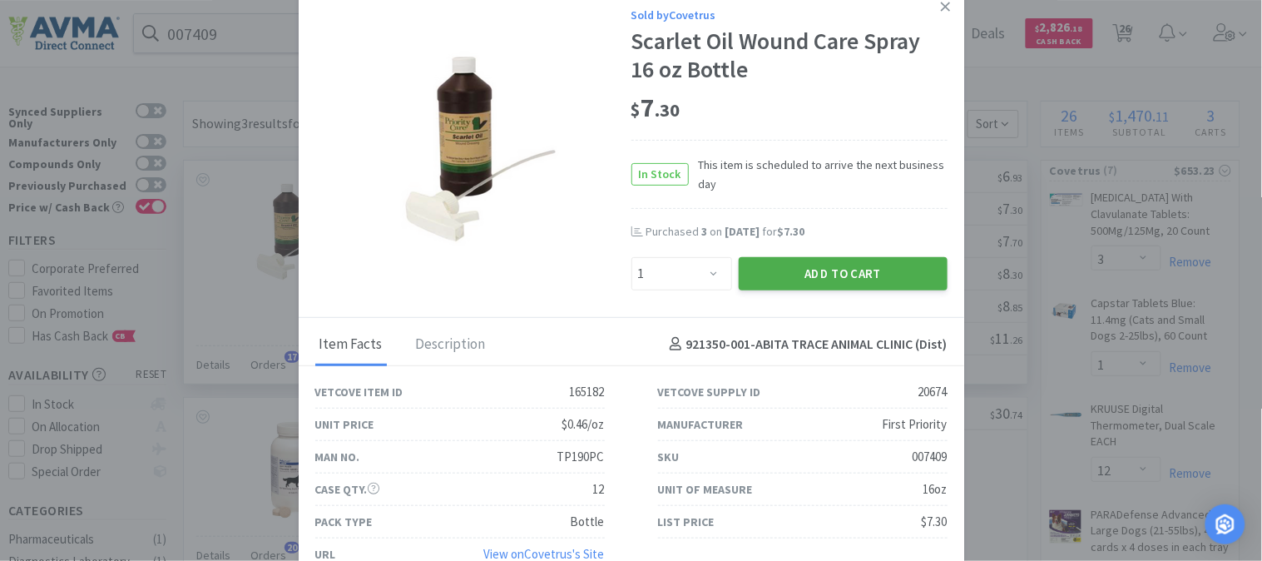
click at [822, 275] on button "Add to Cart" at bounding box center [843, 273] width 209 height 33
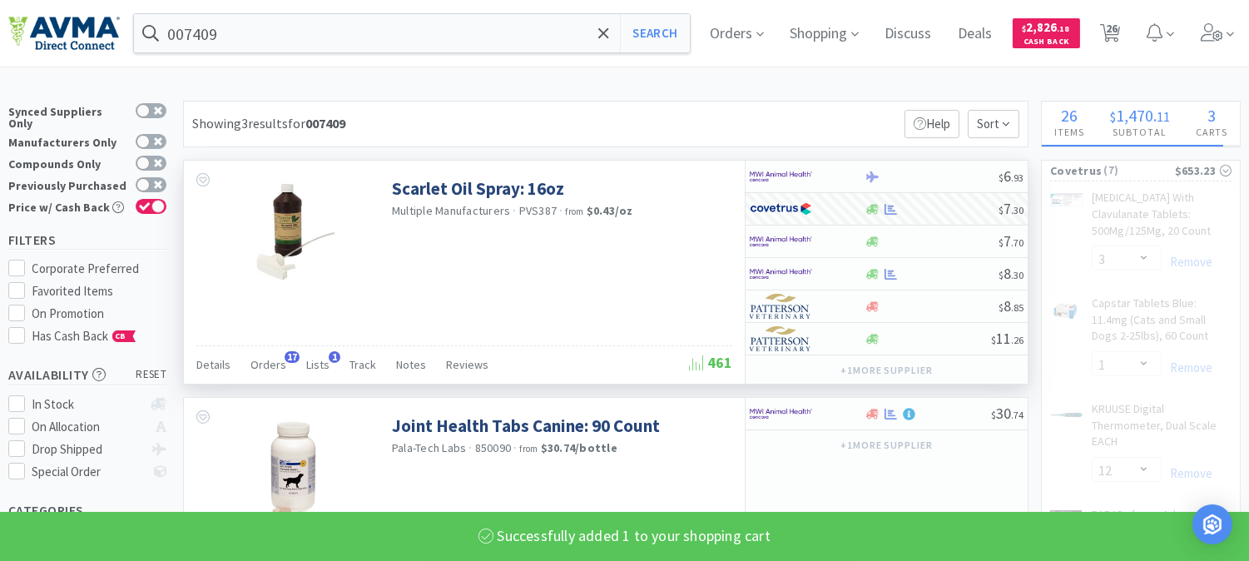
select select "1"
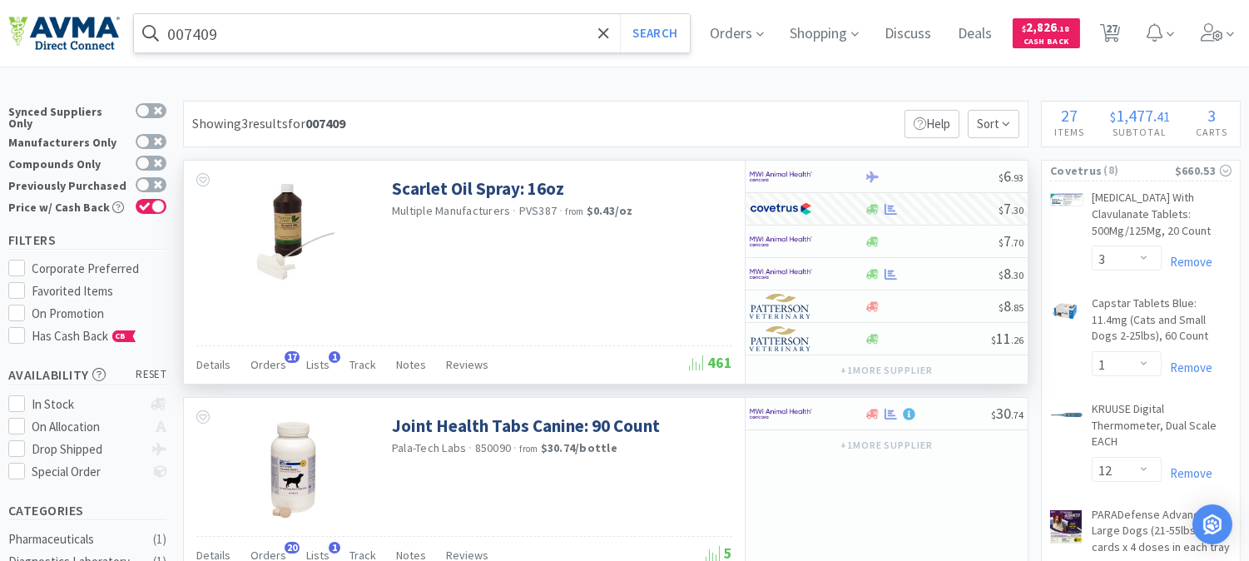
click at [398, 23] on input "007409" at bounding box center [412, 33] width 556 height 38
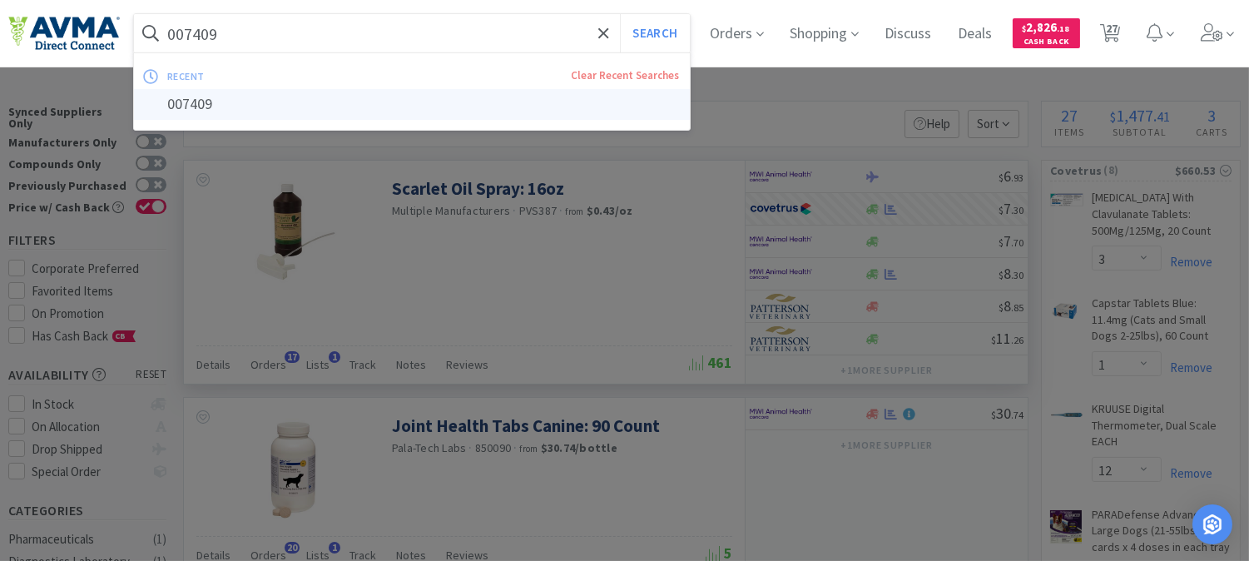
paste input "78347173"
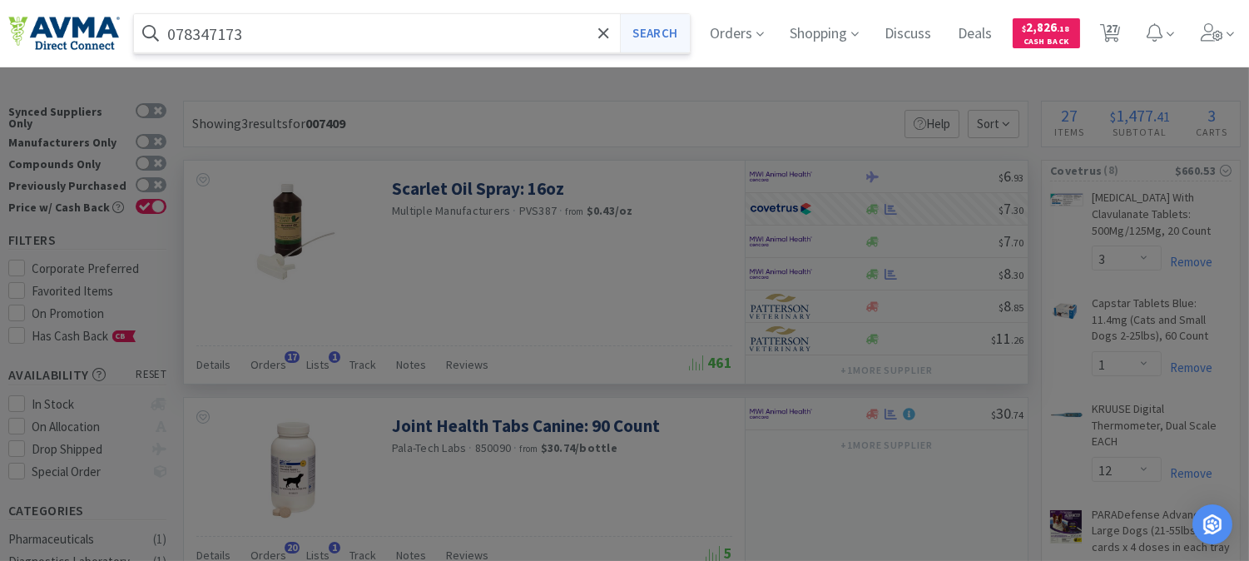
type input "078347173"
click at [660, 31] on button "Search" at bounding box center [654, 33] width 69 height 38
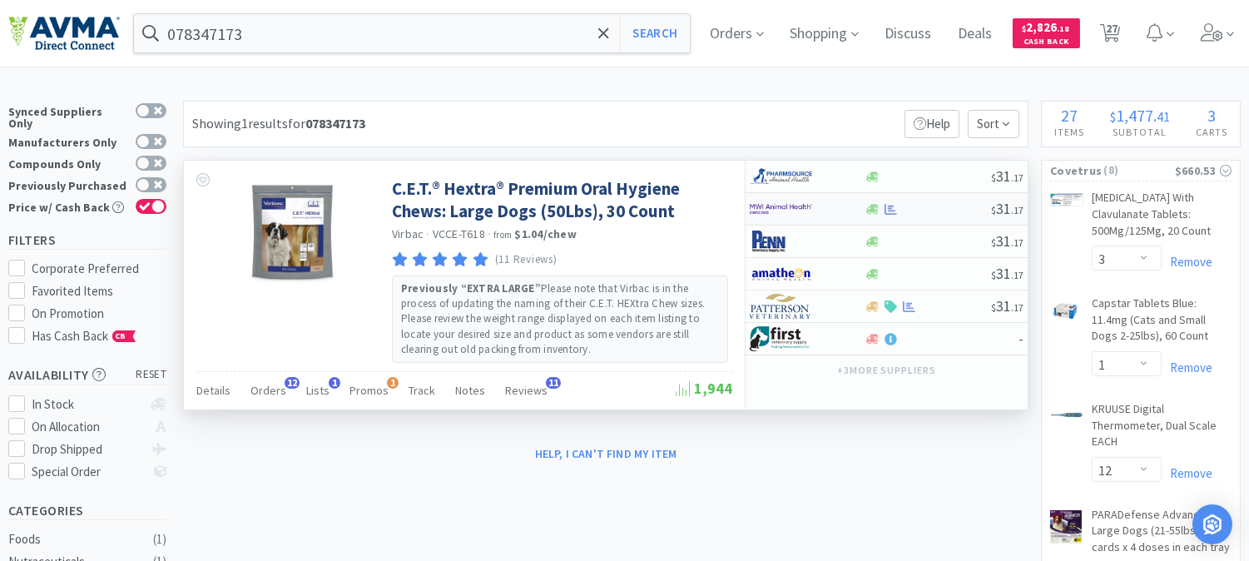
click at [810, 211] on img at bounding box center [781, 208] width 62 height 25
select select "1"
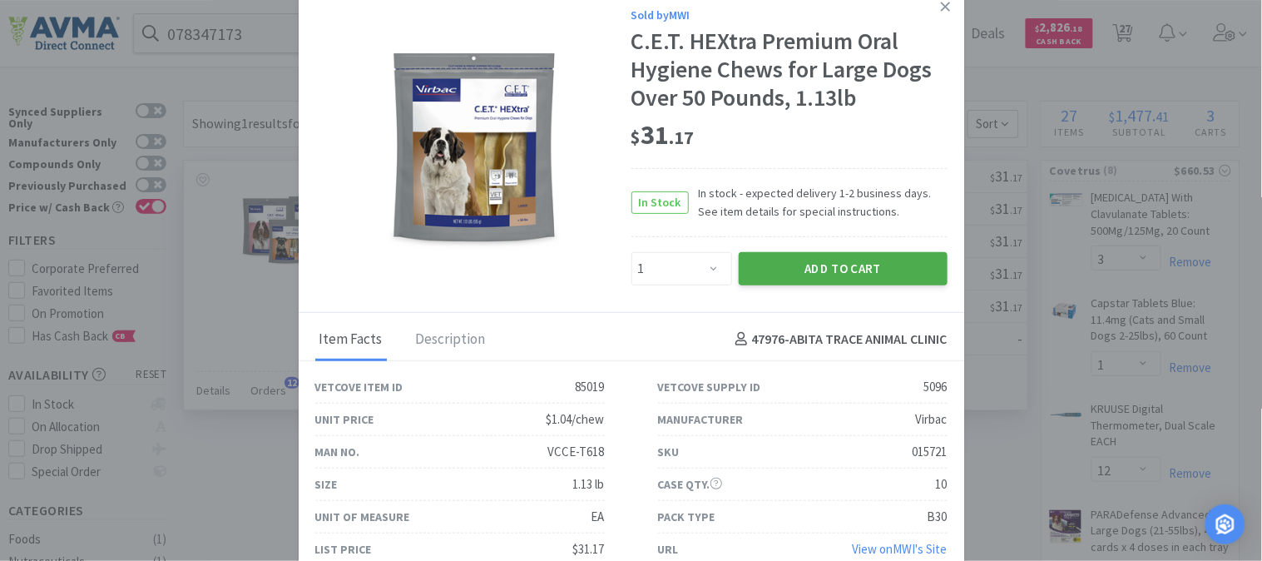
click at [829, 264] on button "Add to Cart" at bounding box center [843, 268] width 209 height 33
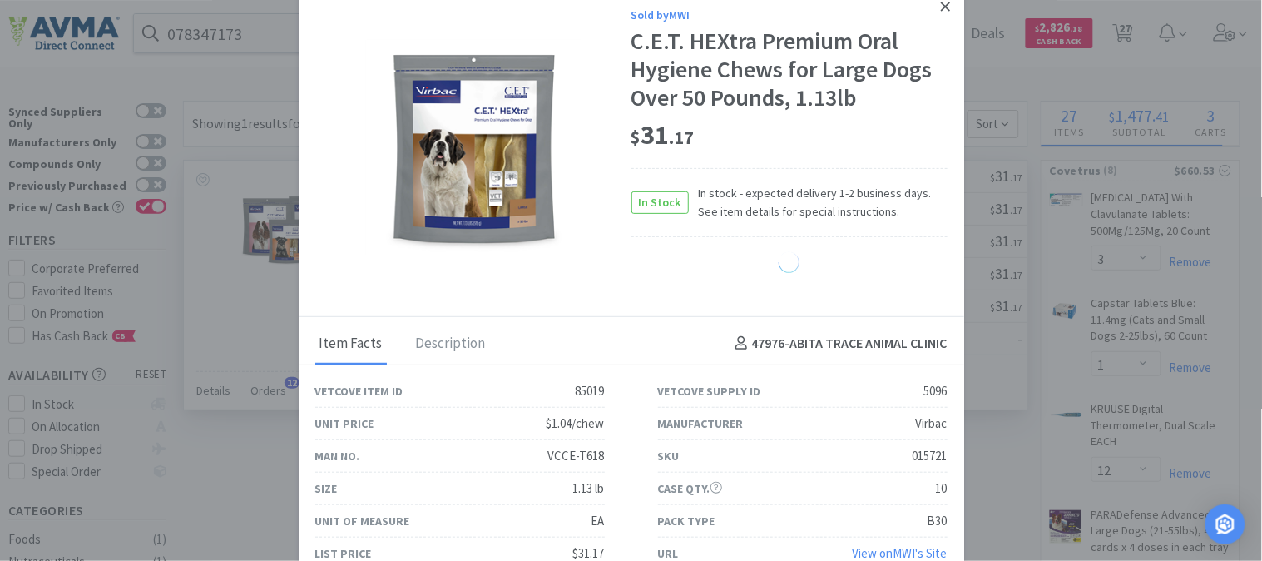
click at [941, 2] on icon at bounding box center [945, 6] width 9 height 15
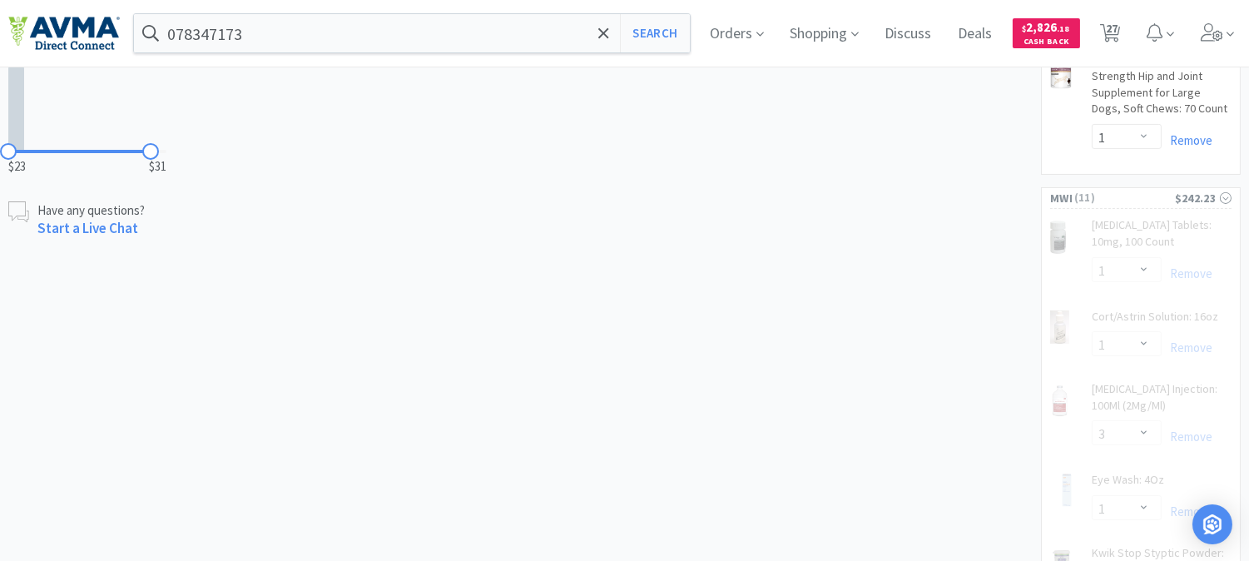
scroll to position [832, 0]
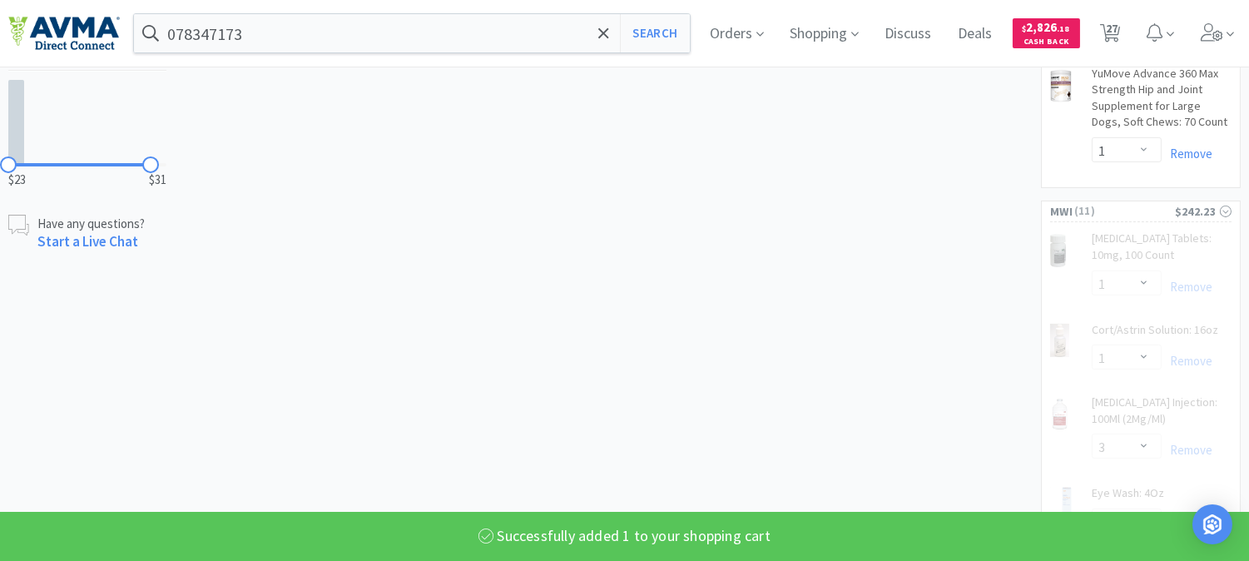
select select "1"
select select "3"
select select "1"
select select "3"
select select "1"
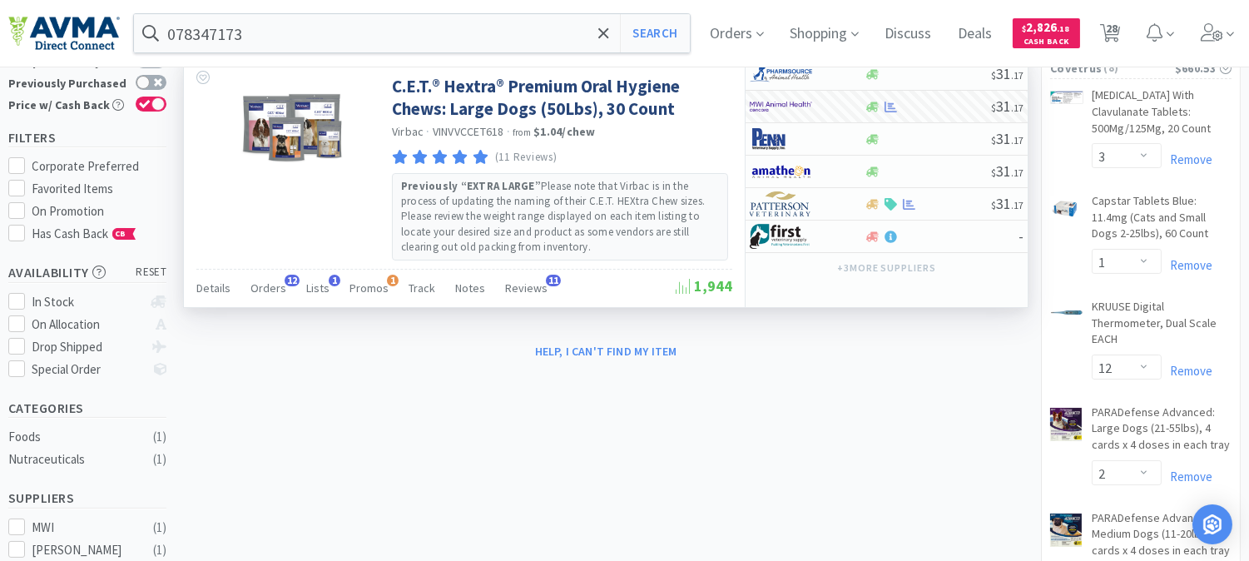
scroll to position [0, 0]
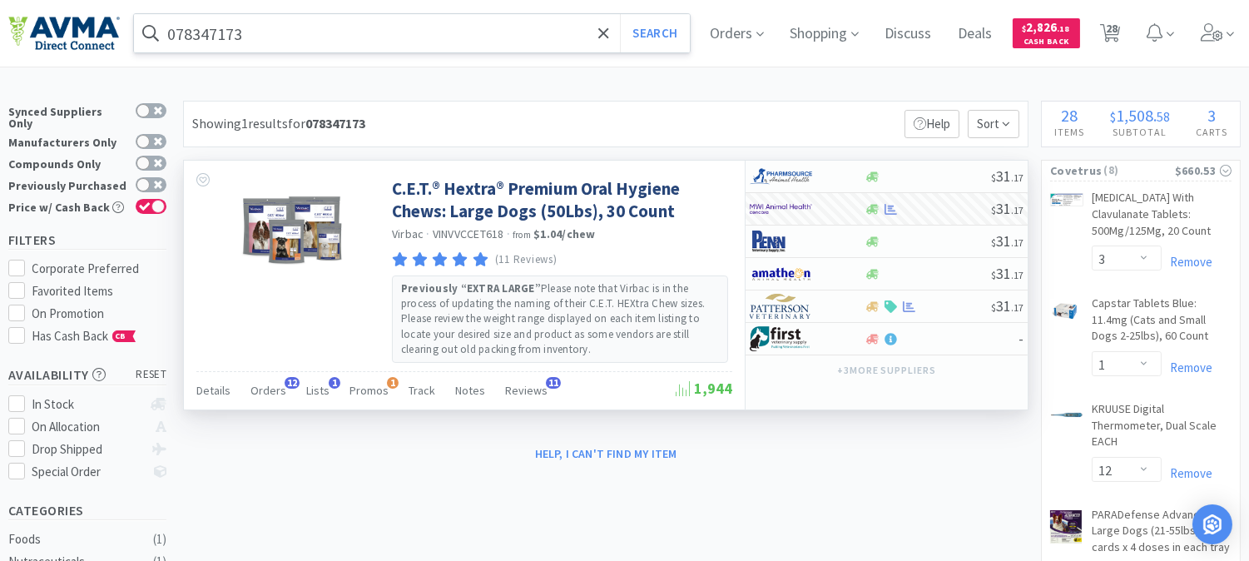
click at [429, 28] on input "078347173" at bounding box center [412, 33] width 556 height 38
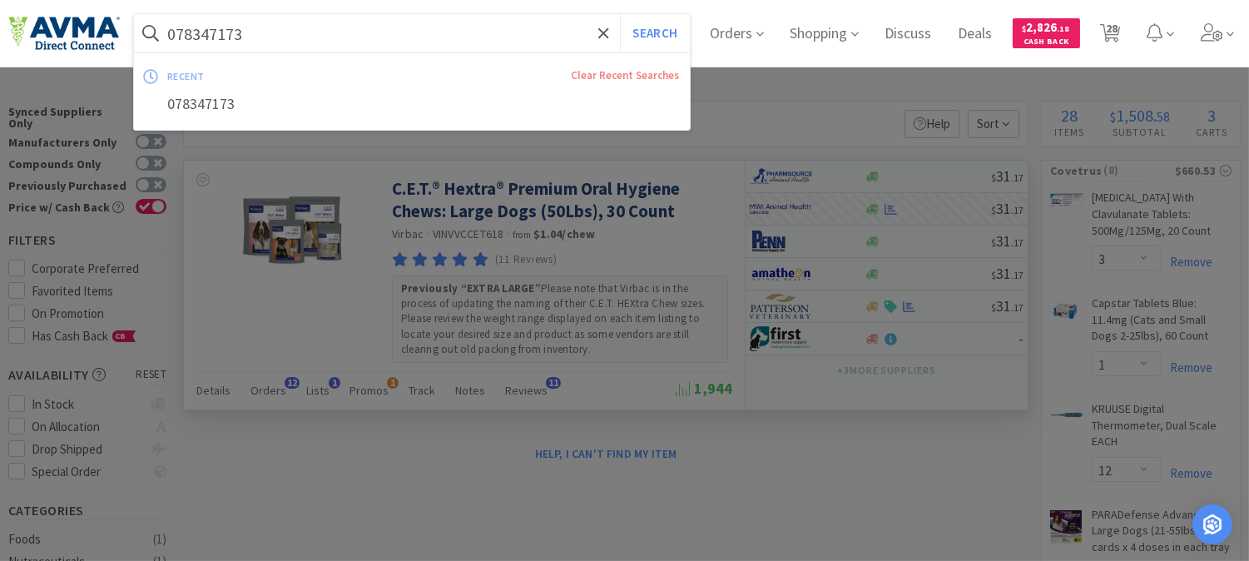
paste input "63460"
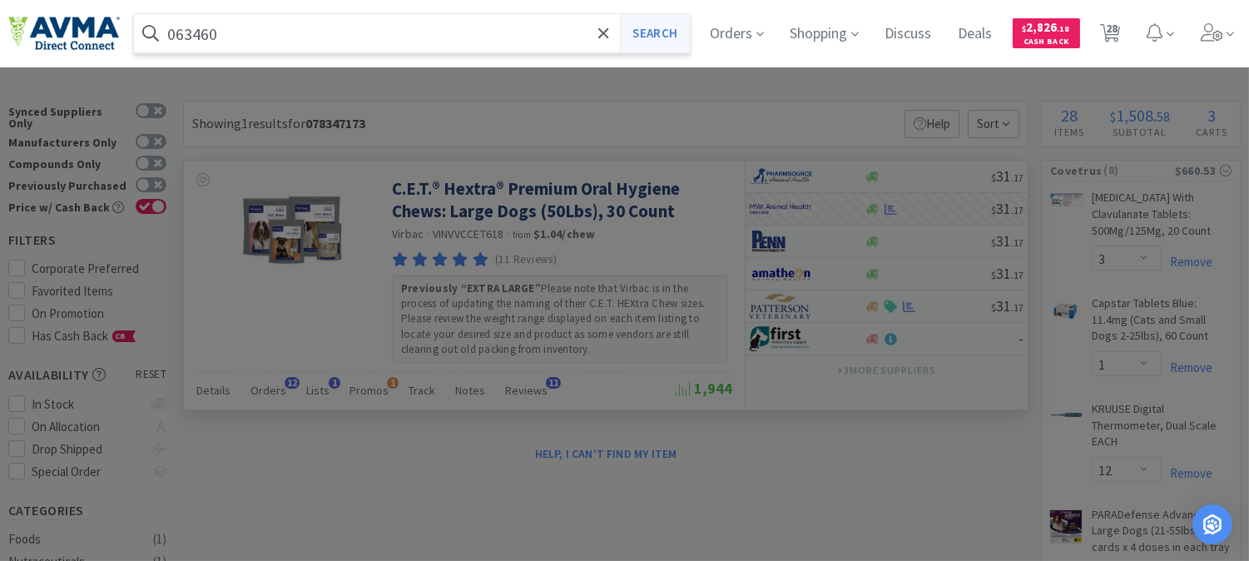
type input "063460"
click at [659, 31] on button "Search" at bounding box center [654, 33] width 69 height 38
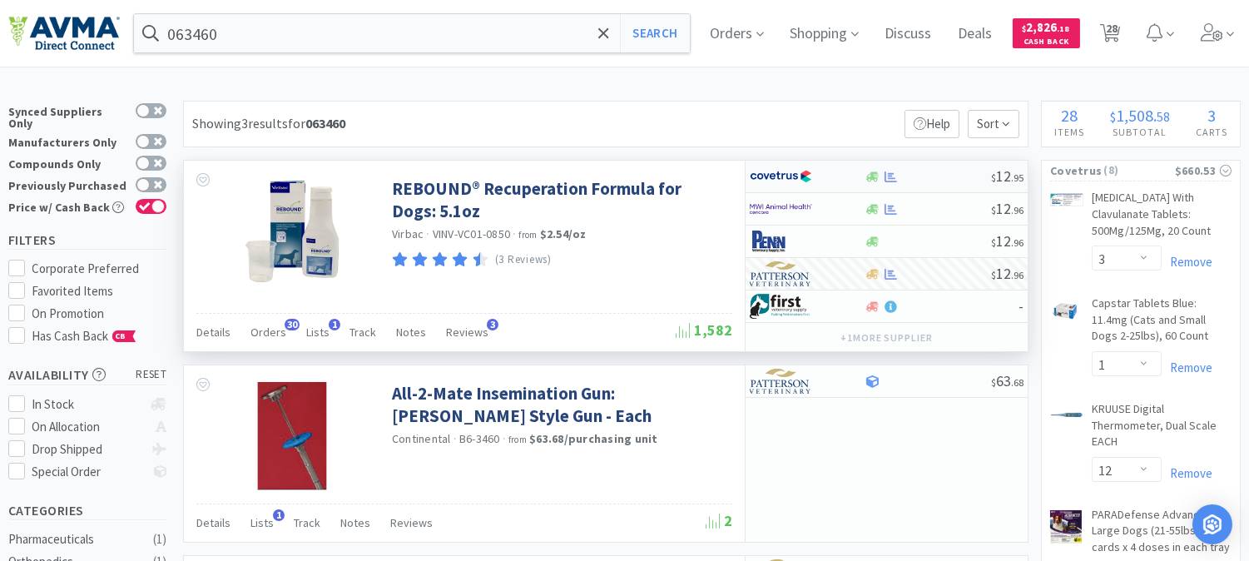
click at [792, 178] on img at bounding box center [781, 176] width 62 height 25
select select "1"
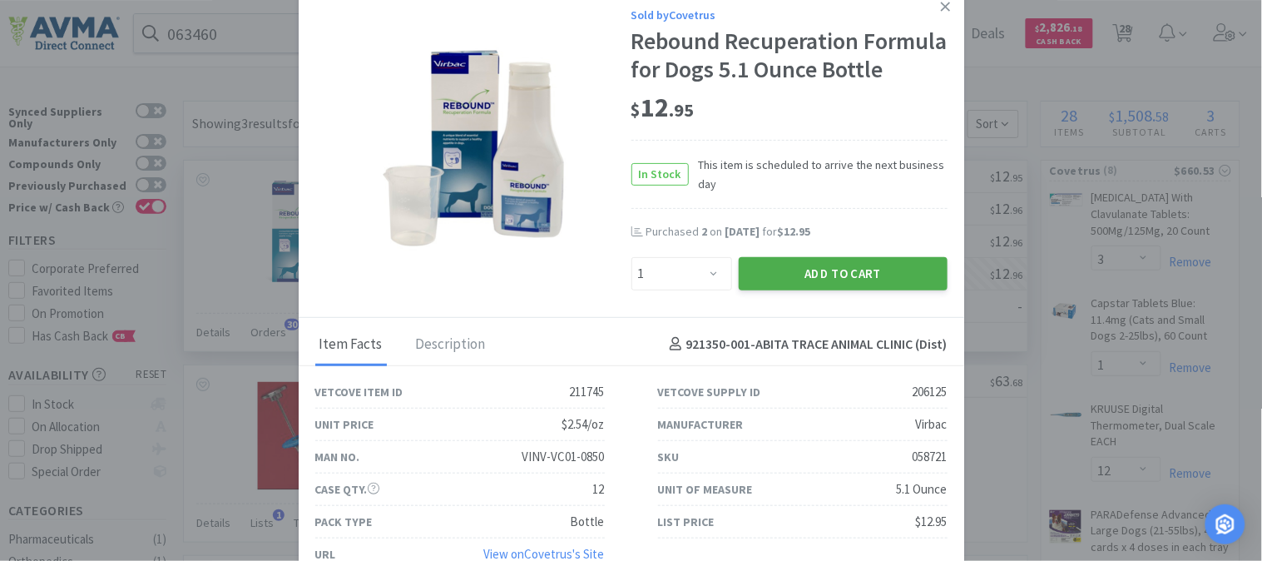
click at [838, 290] on button "Add to Cart" at bounding box center [843, 273] width 209 height 33
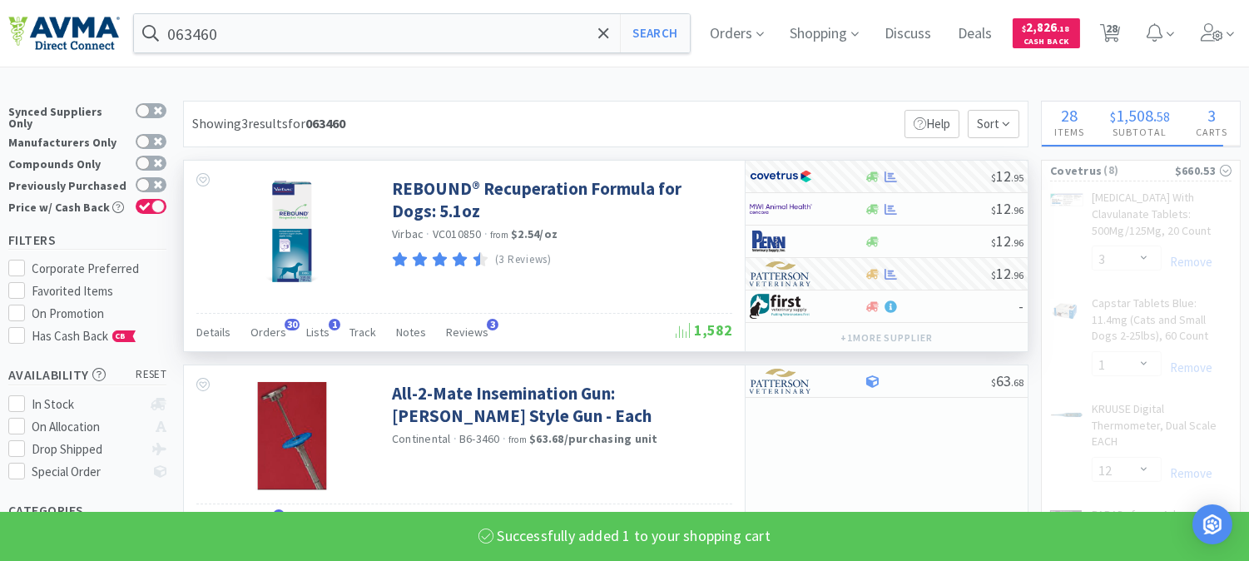
select select "1"
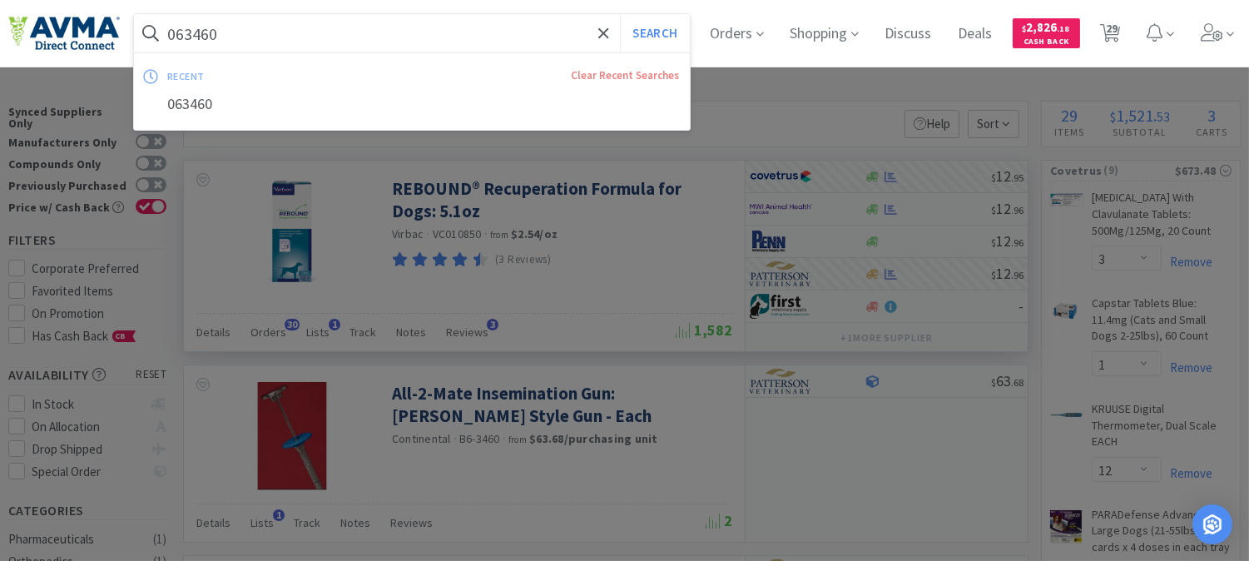
click at [246, 28] on input "063460" at bounding box center [412, 33] width 556 height 38
paste input "19269"
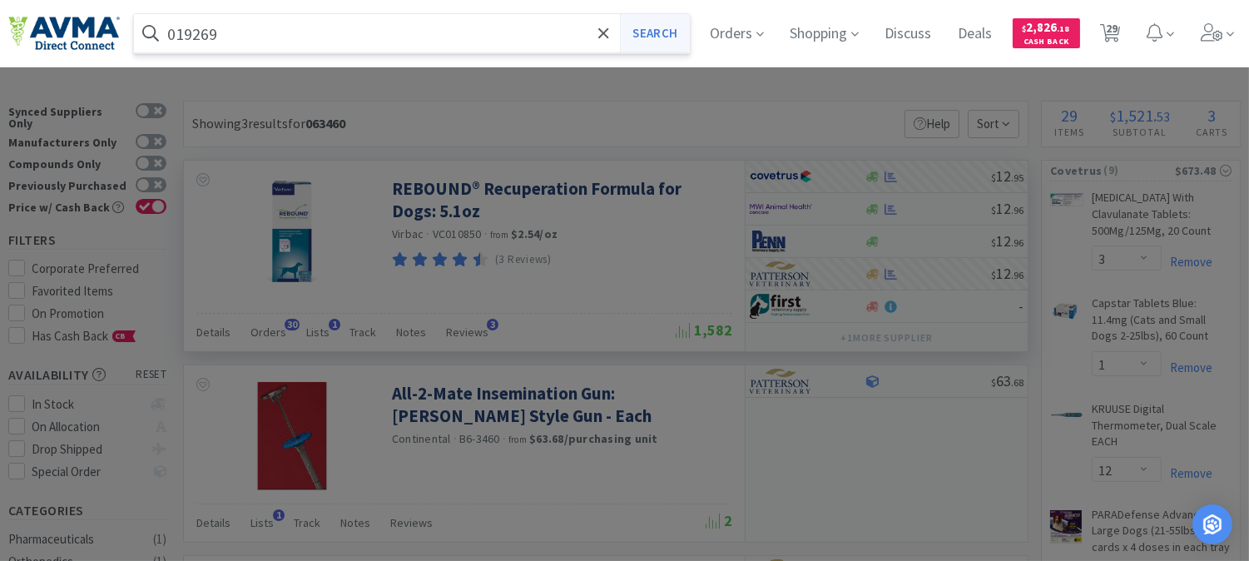
type input "019269"
click at [677, 26] on button "Search" at bounding box center [654, 33] width 69 height 38
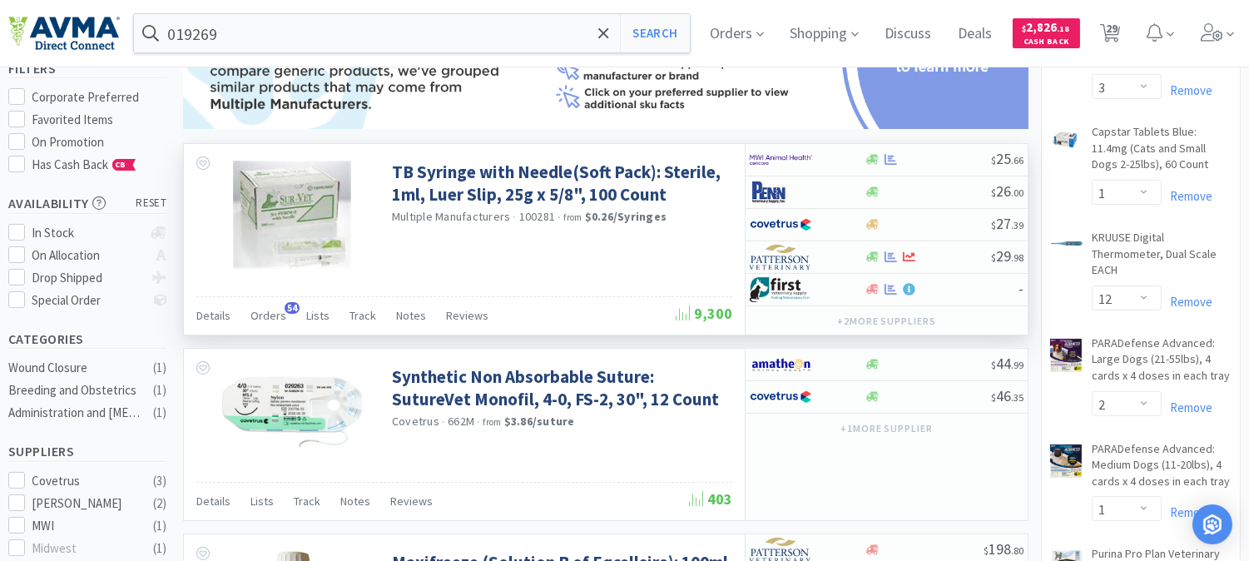
scroll to position [185, 0]
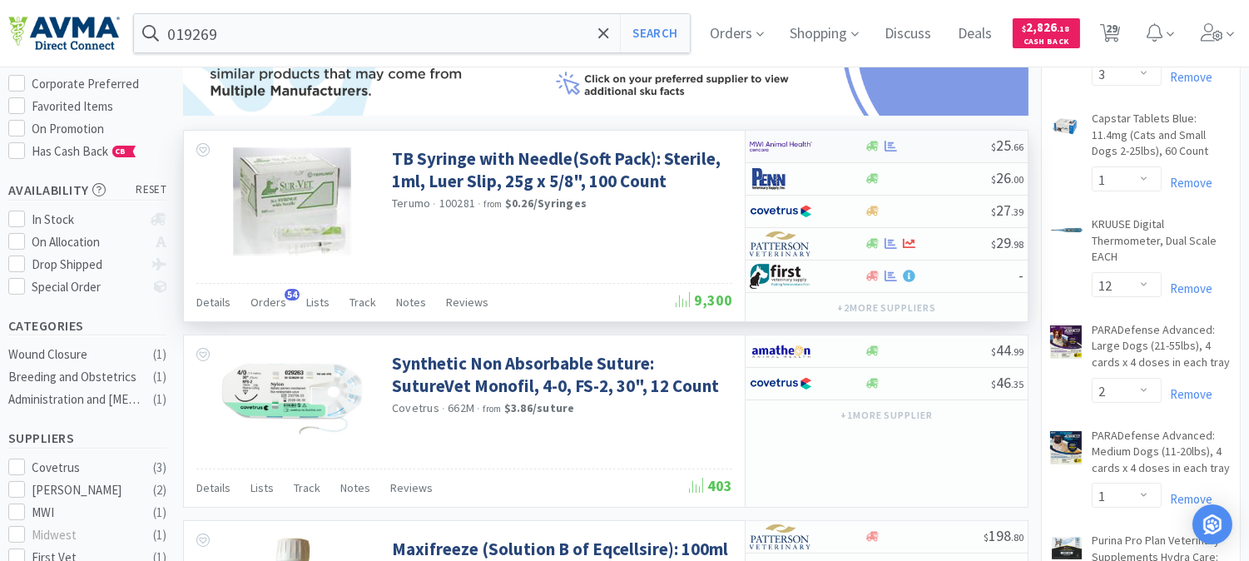
click at [766, 156] on img at bounding box center [781, 146] width 62 height 25
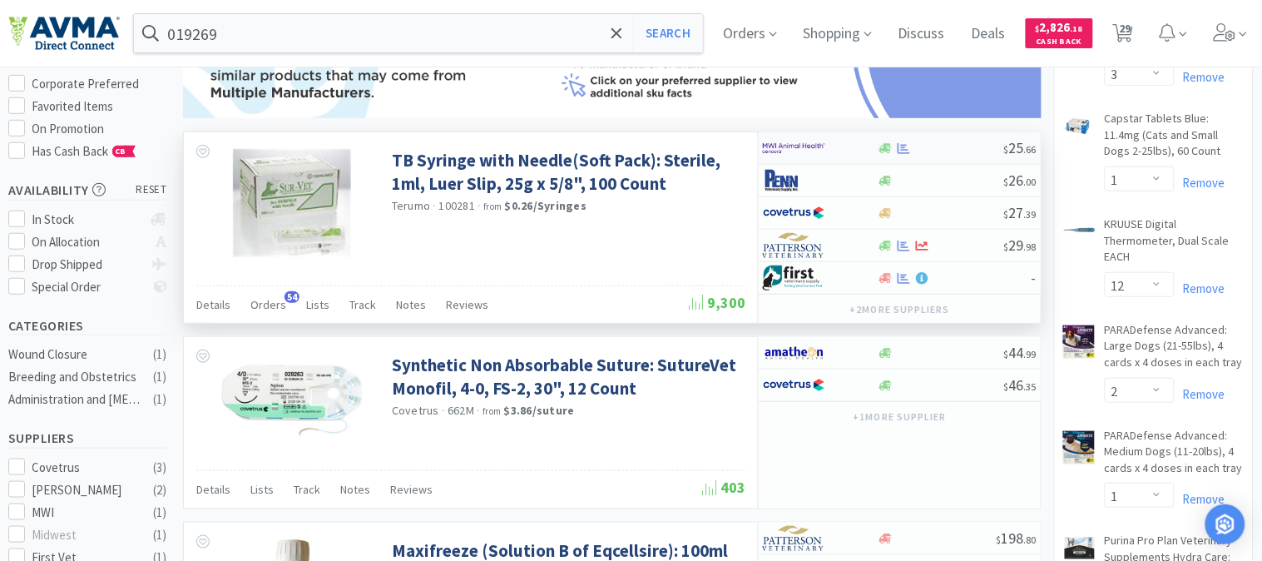
select select "1"
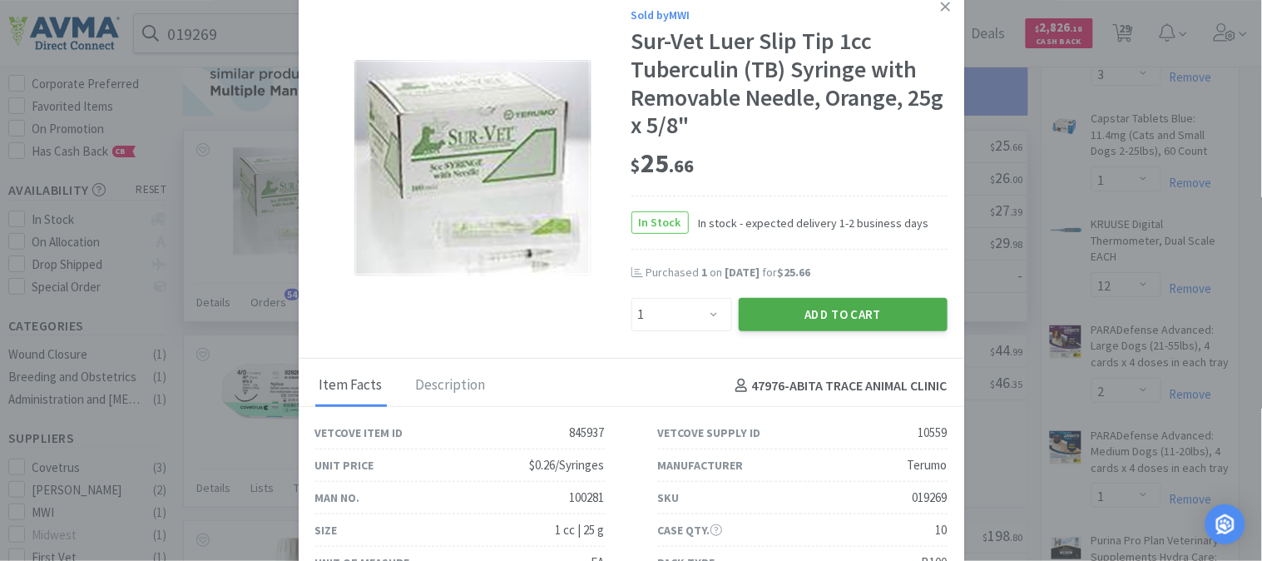
click at [809, 311] on button "Add to Cart" at bounding box center [843, 314] width 209 height 33
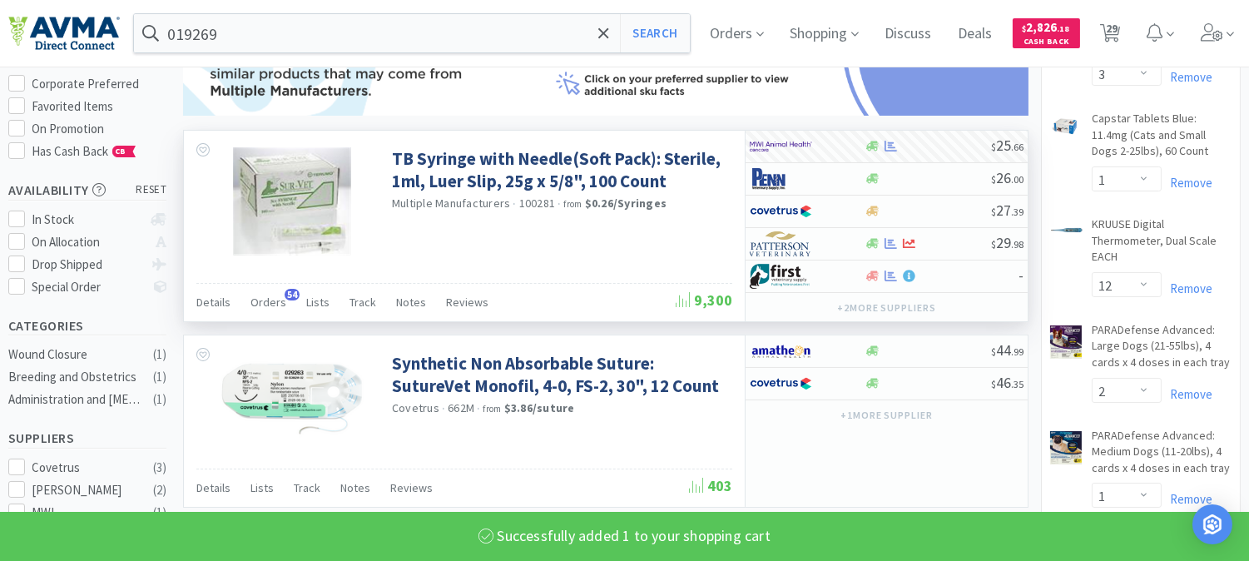
select select "1"
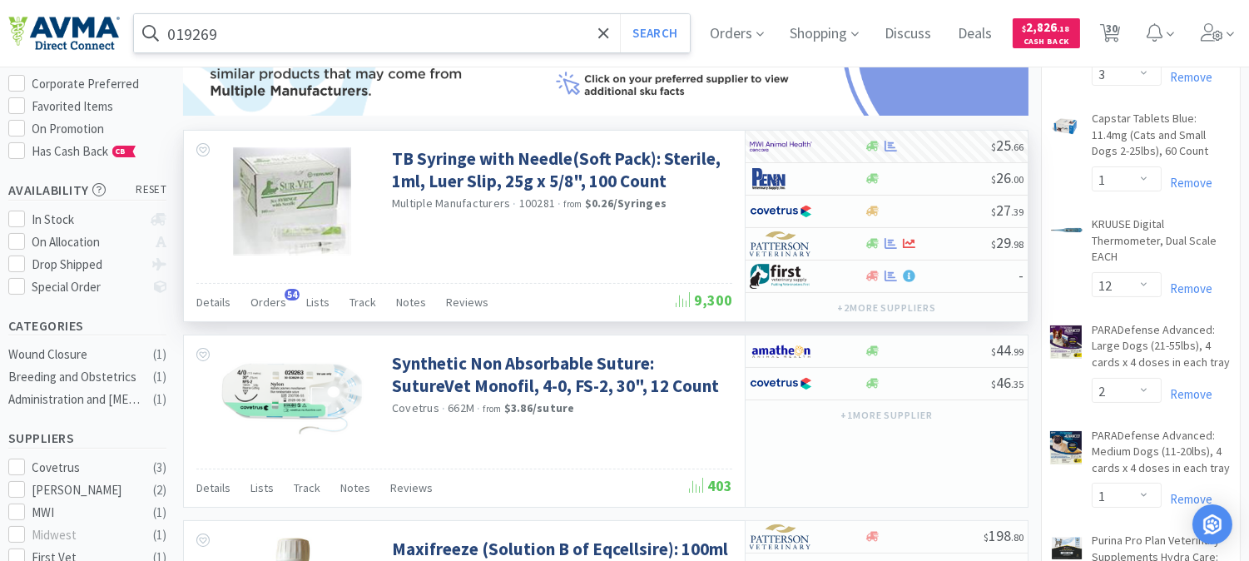
click at [310, 27] on input "019269" at bounding box center [412, 33] width 556 height 38
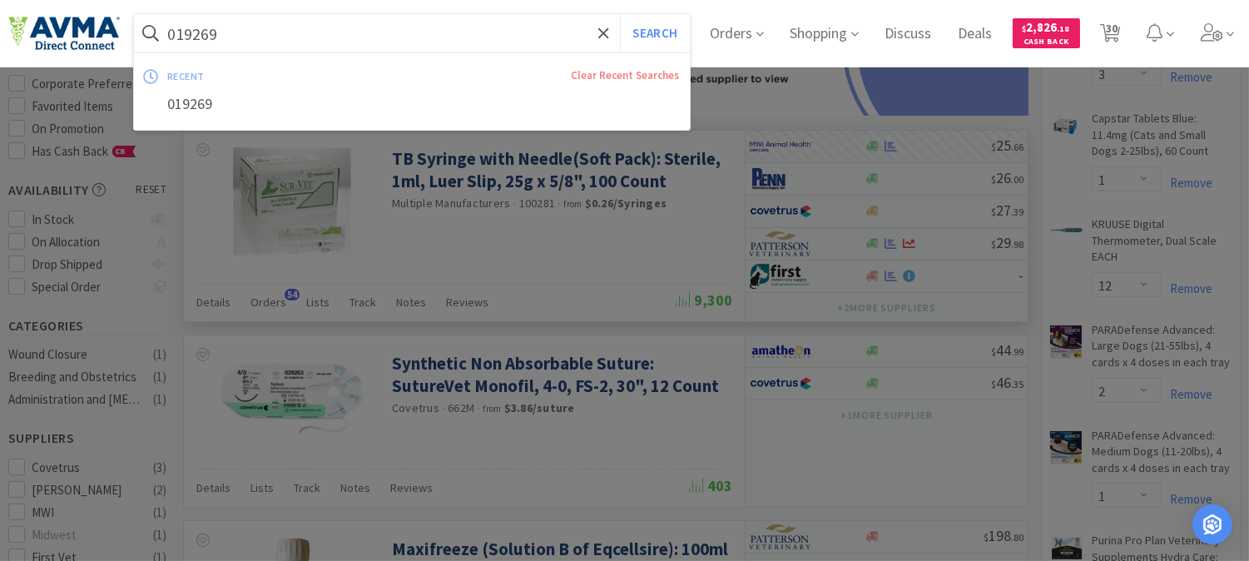
paste input "03976"
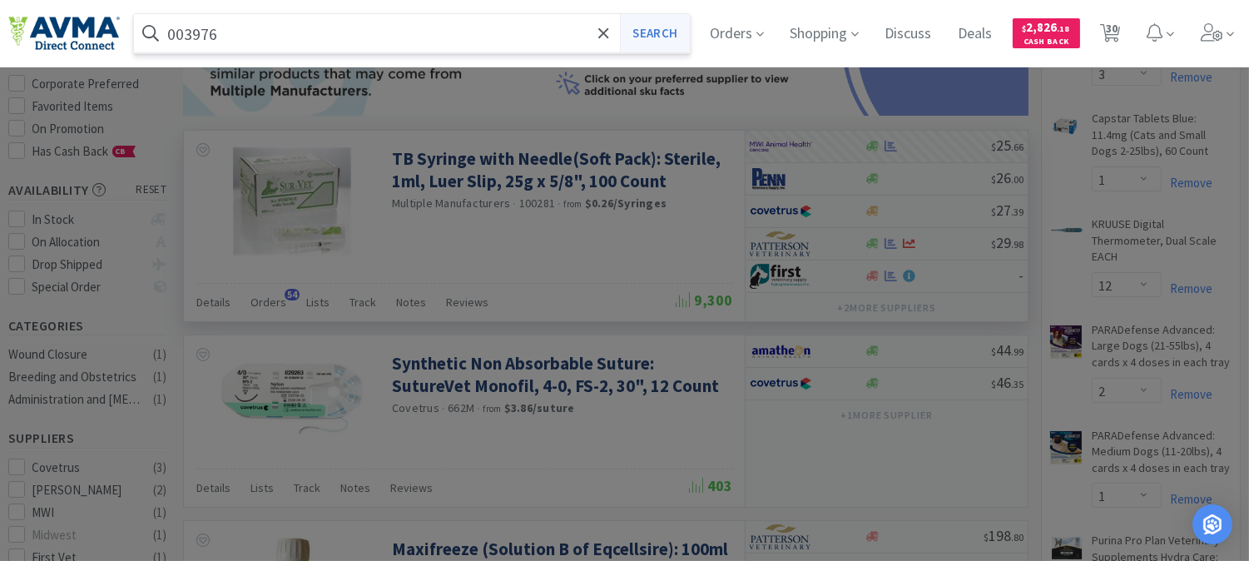
type input "003976"
click at [688, 19] on button "Search" at bounding box center [654, 33] width 69 height 38
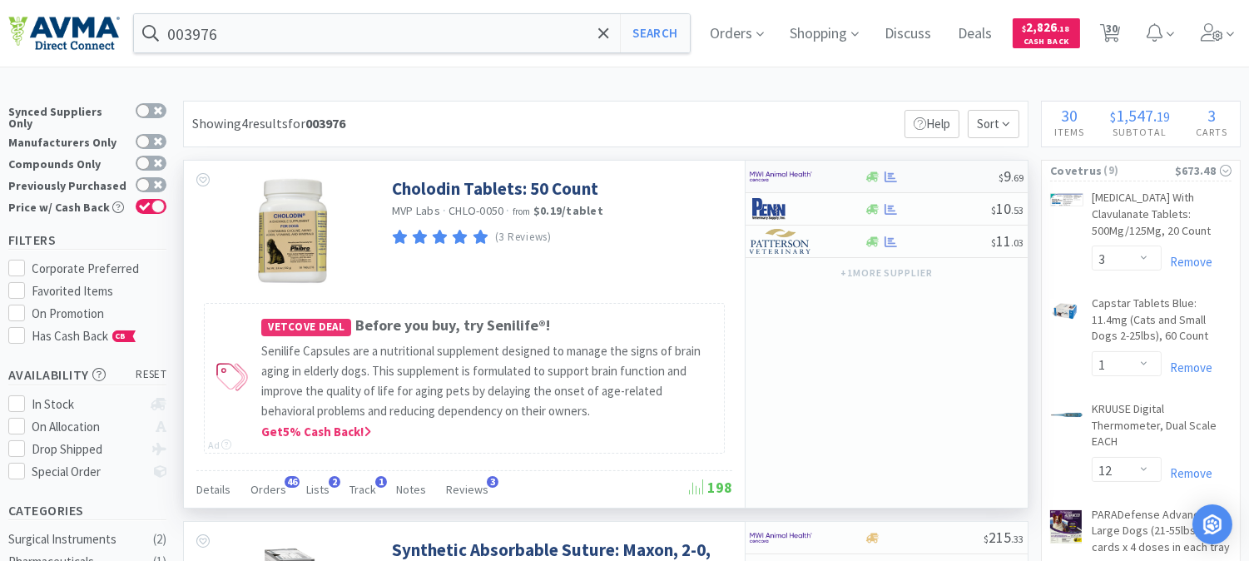
click at [795, 180] on img at bounding box center [781, 176] width 62 height 25
select select "1"
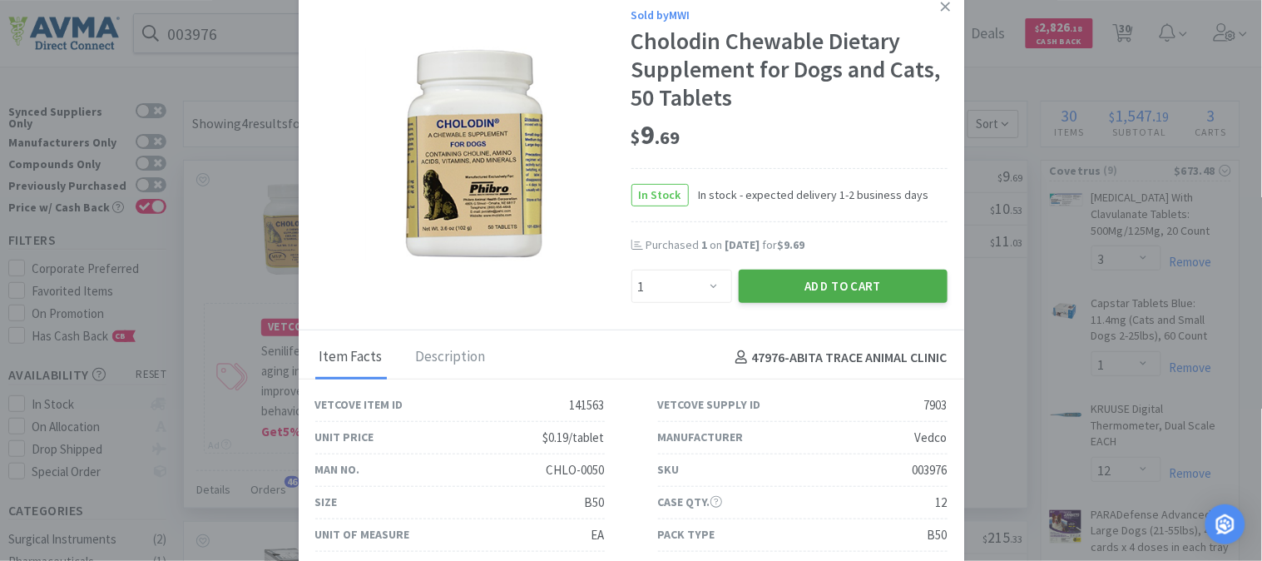
click at [849, 283] on button "Add to Cart" at bounding box center [843, 286] width 209 height 33
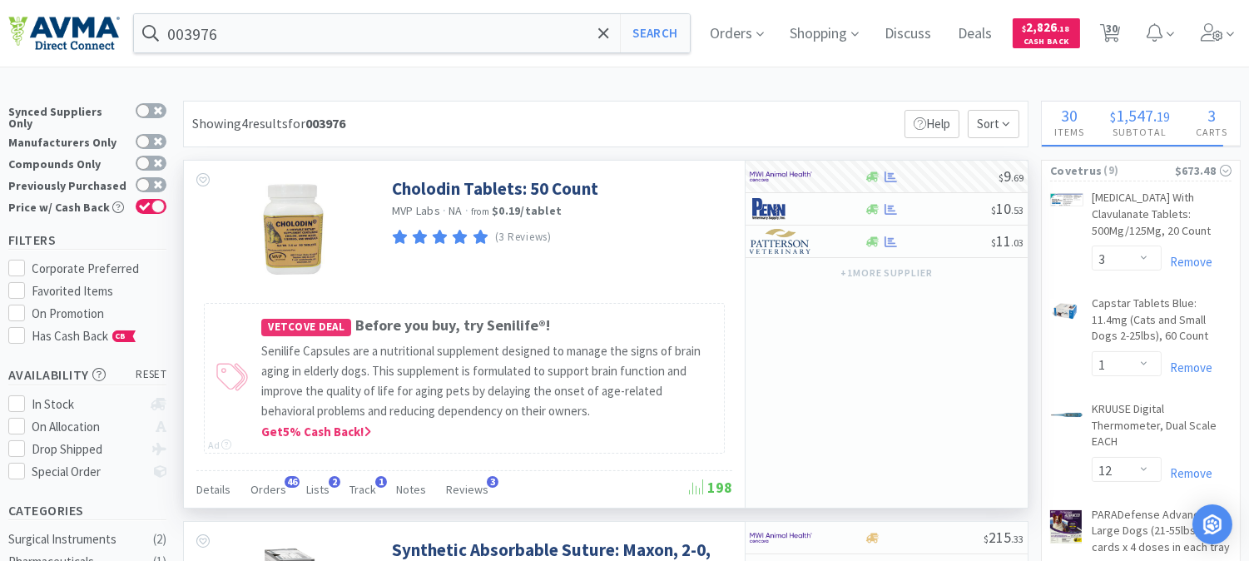
select select "1"
select select "3"
select select "1"
select select "3"
select select "1"
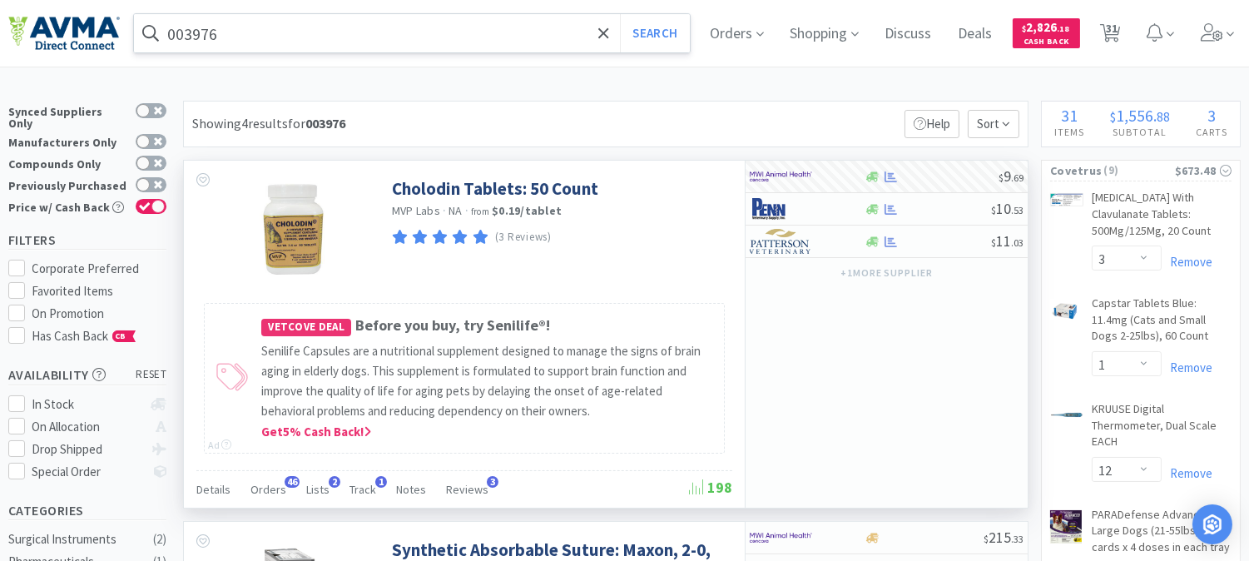
click at [442, 29] on input "003976" at bounding box center [412, 33] width 556 height 38
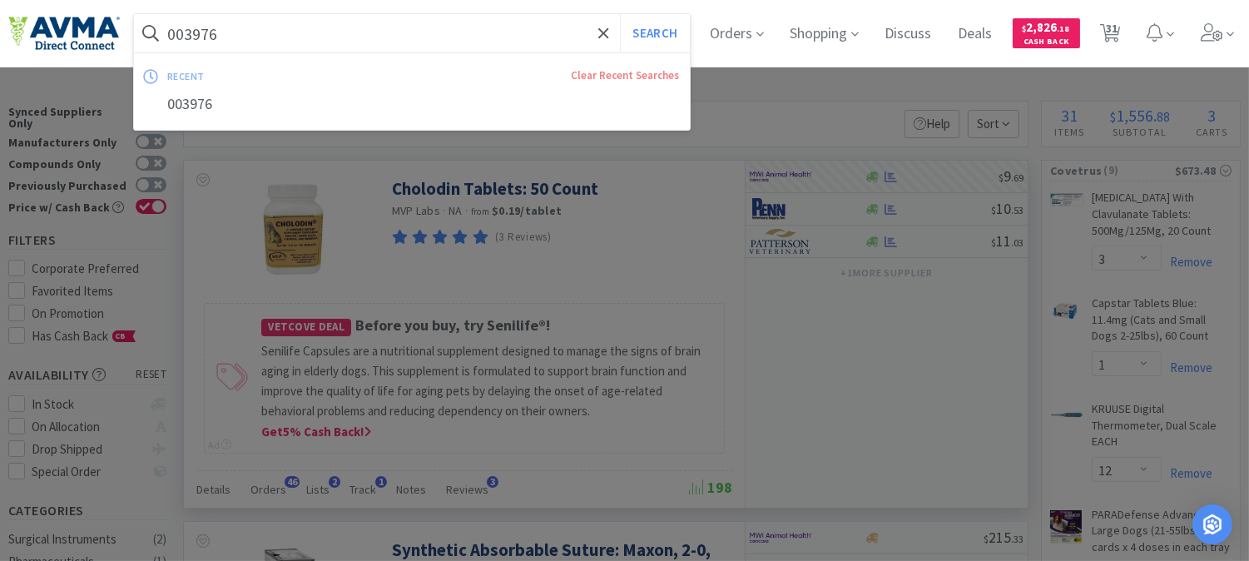
paste input "78037157"
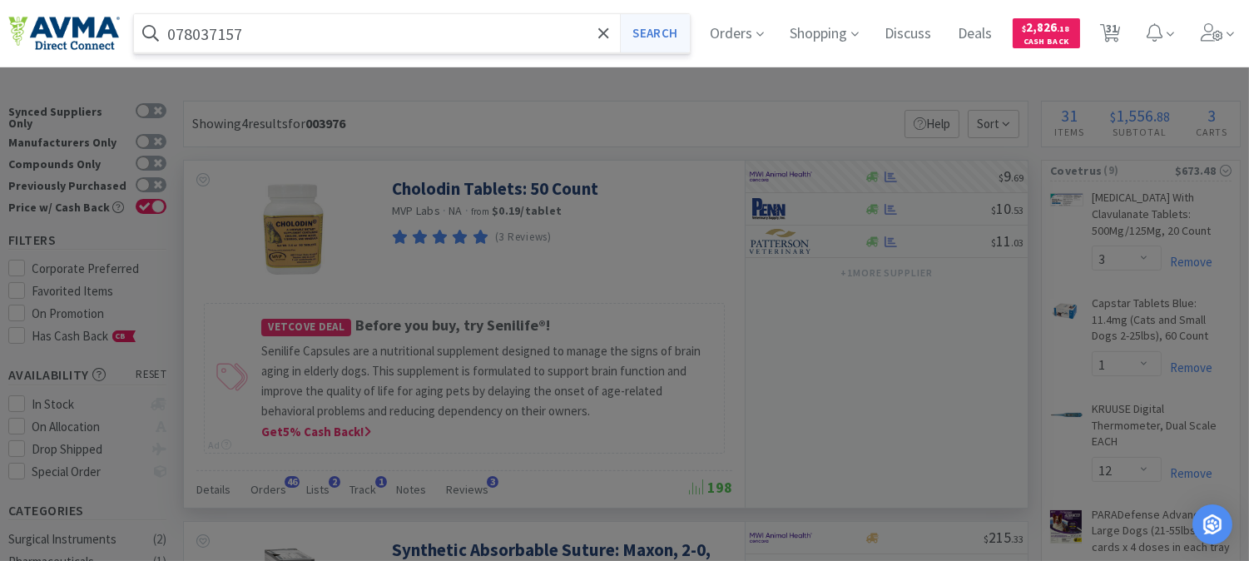
click at [663, 27] on button "Search" at bounding box center [654, 33] width 69 height 38
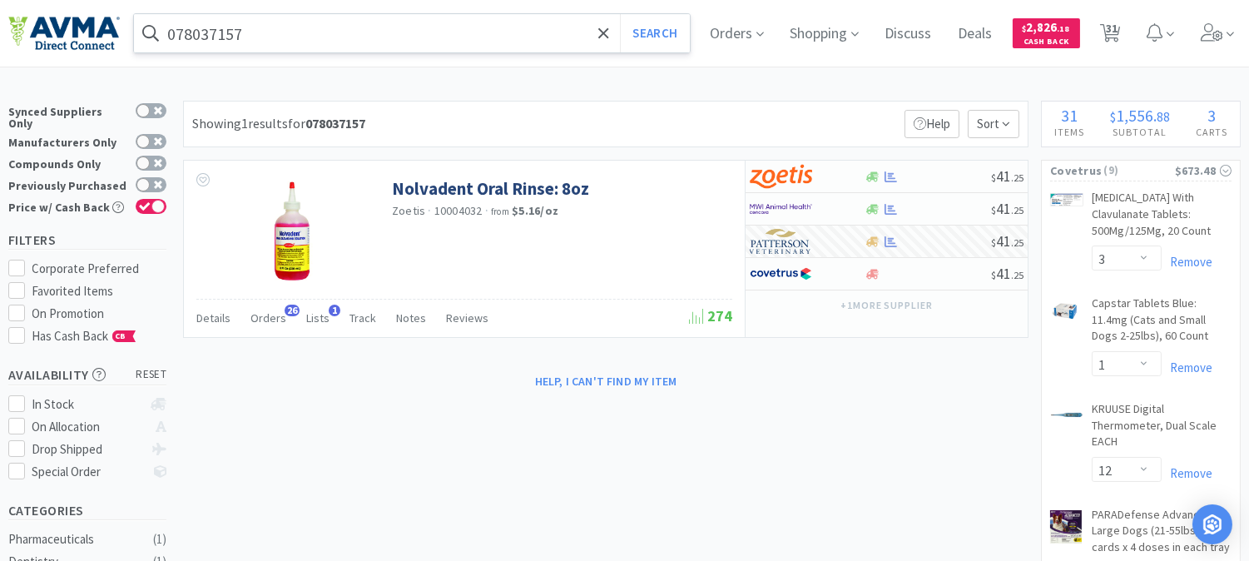
click at [438, 37] on input "078037157" at bounding box center [412, 33] width 556 height 38
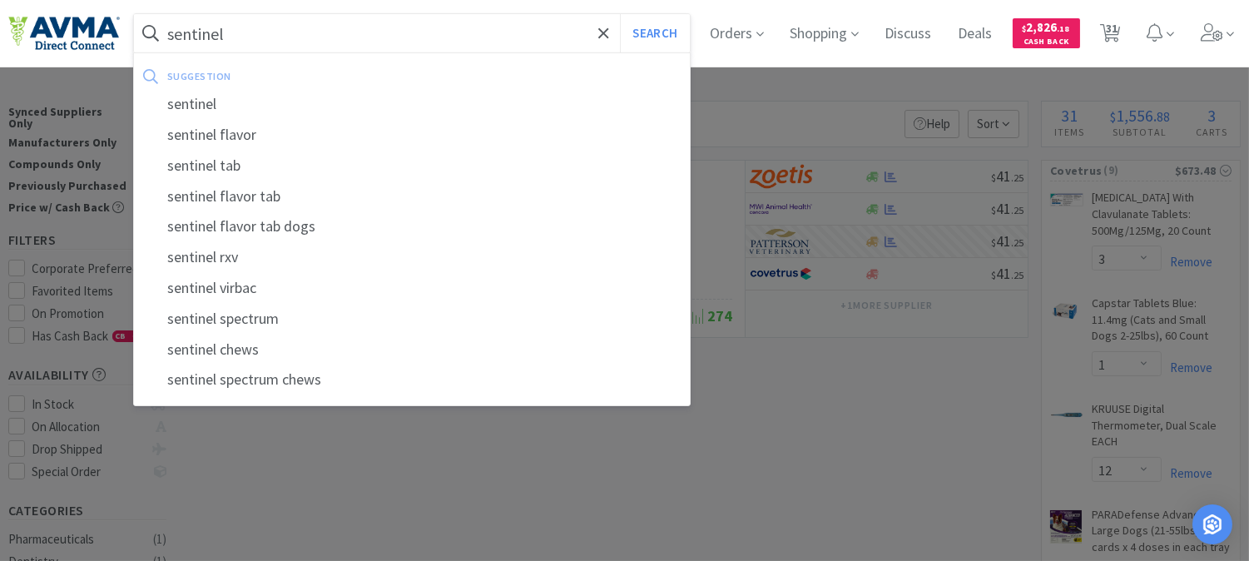
click at [620, 14] on button "Search" at bounding box center [654, 33] width 69 height 38
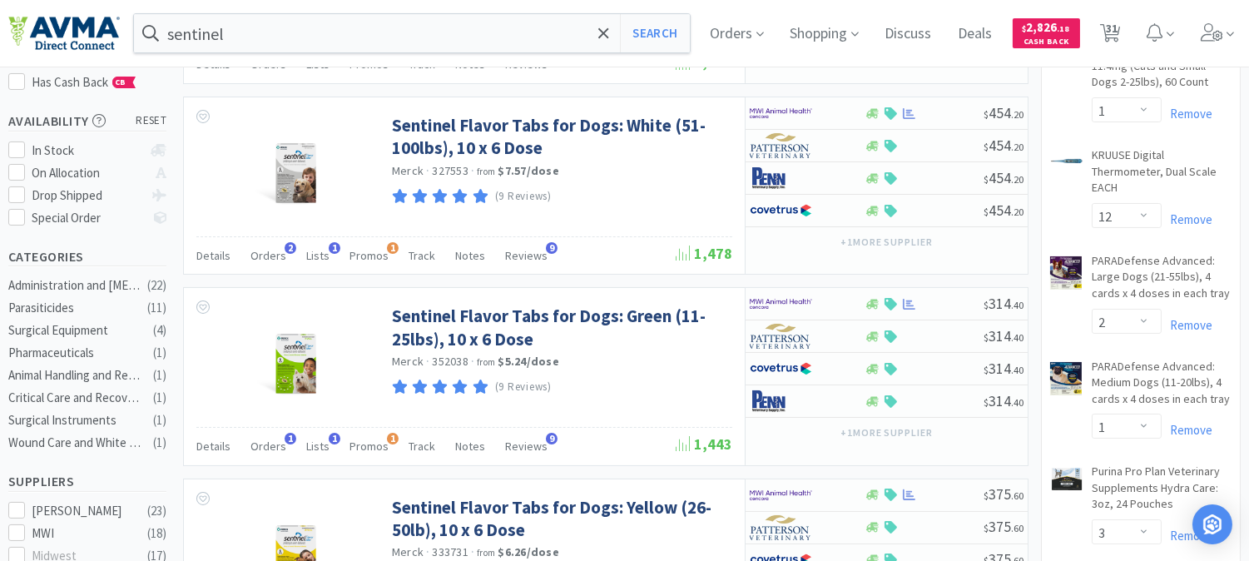
scroll to position [69, 0]
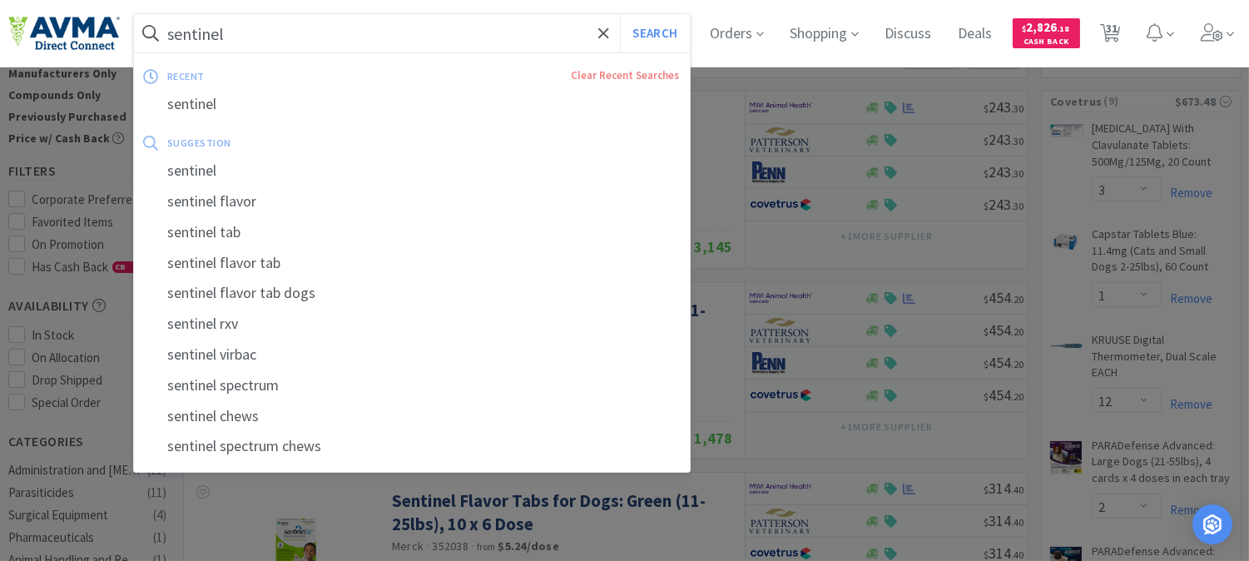
click at [469, 42] on input "sentinel" at bounding box center [412, 33] width 556 height 38
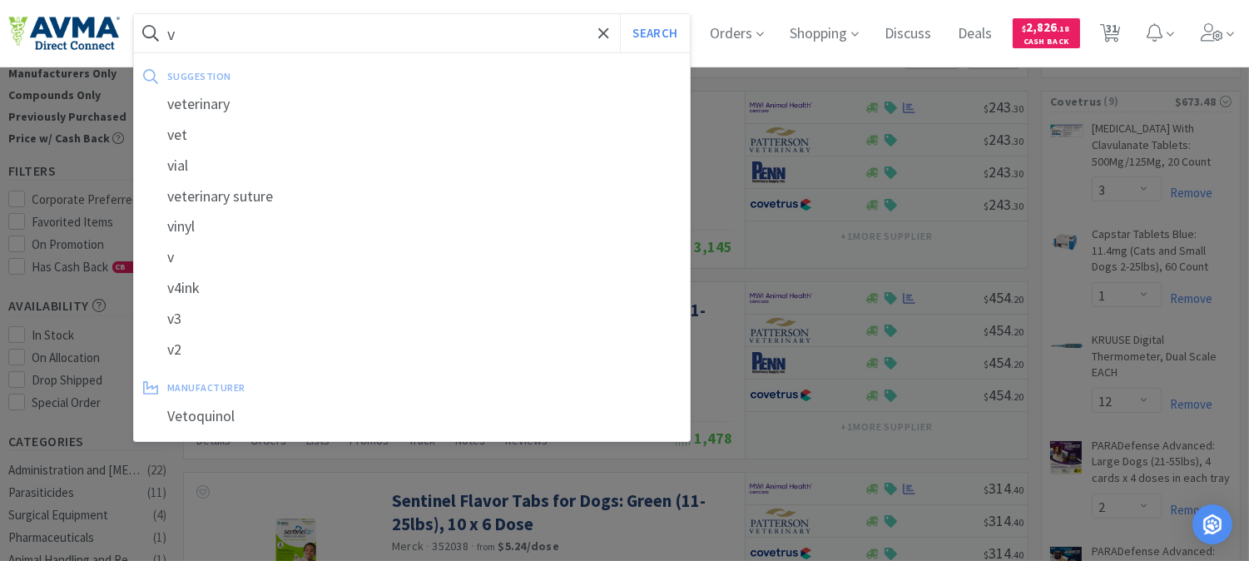
drag, startPoint x: 218, startPoint y: 36, endPoint x: 158, endPoint y: 33, distance: 60.0
click at [158, 33] on form "v Search" at bounding box center [412, 33] width 556 height 38
paste input "078363023"
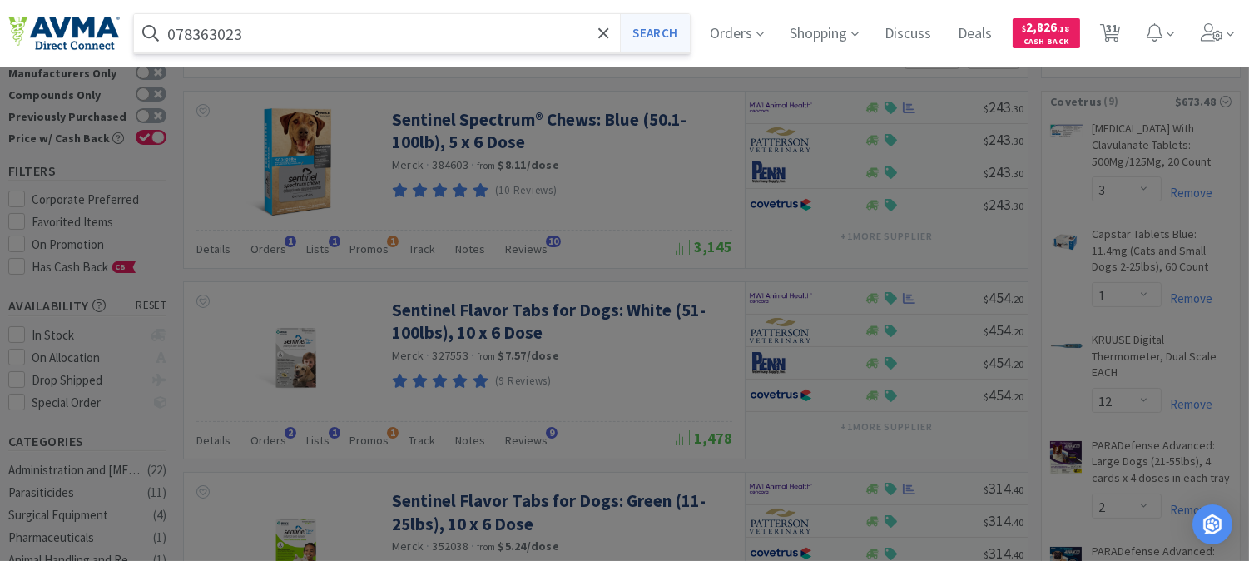
type input "078363023"
click at [667, 19] on button "Search" at bounding box center [654, 33] width 69 height 38
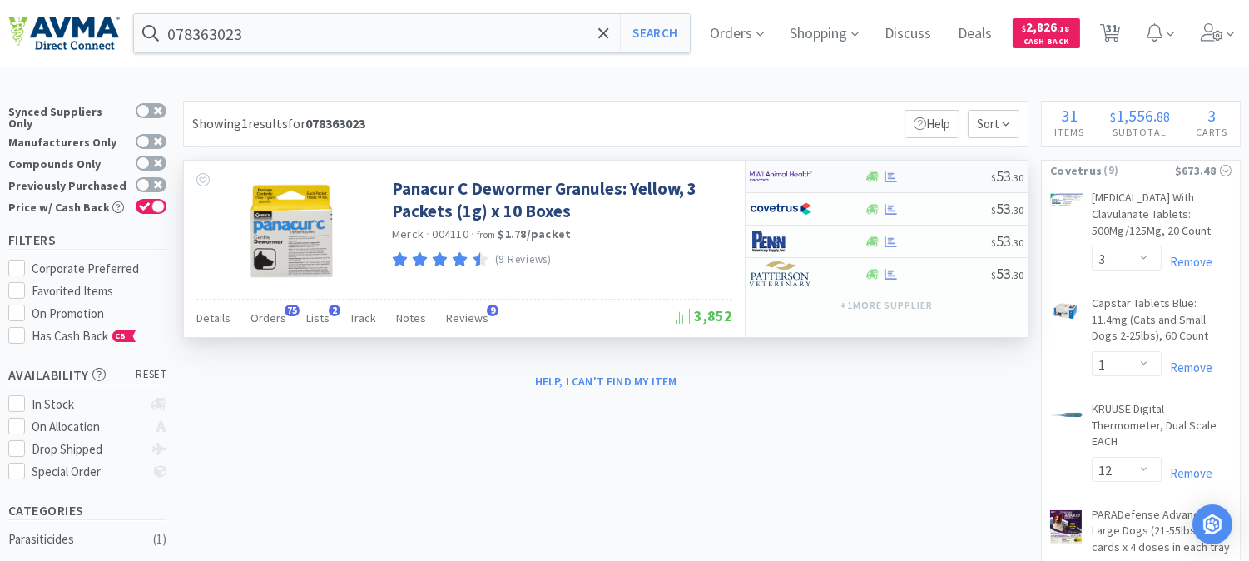
click at [768, 175] on img at bounding box center [781, 176] width 62 height 25
select select "1"
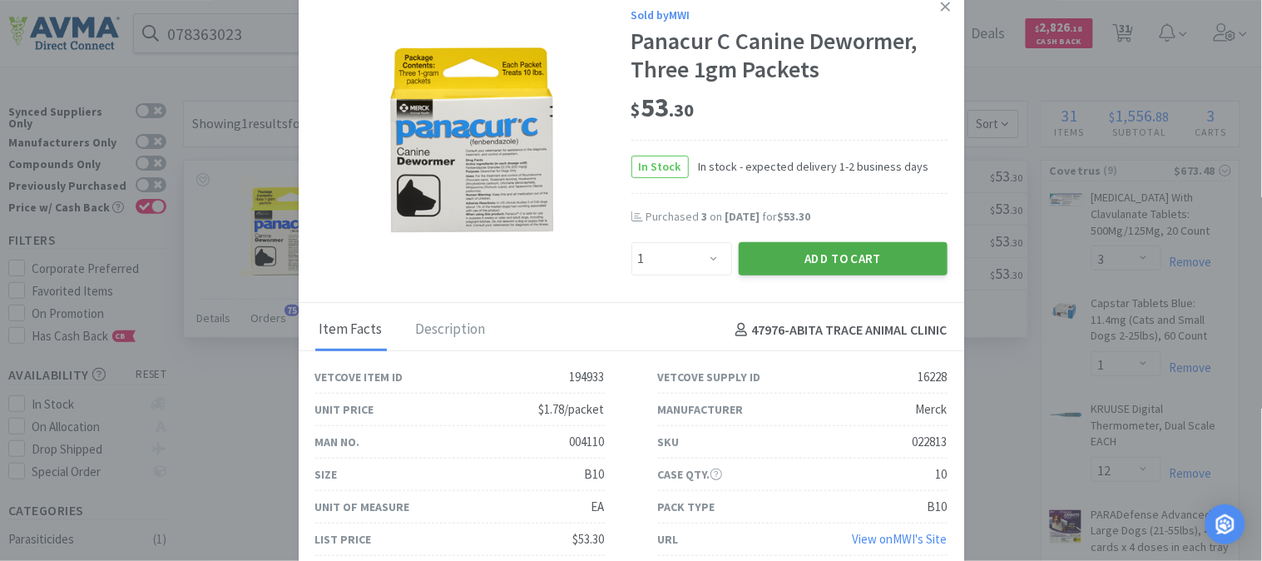
click at [772, 255] on button "Add to Cart" at bounding box center [843, 258] width 209 height 33
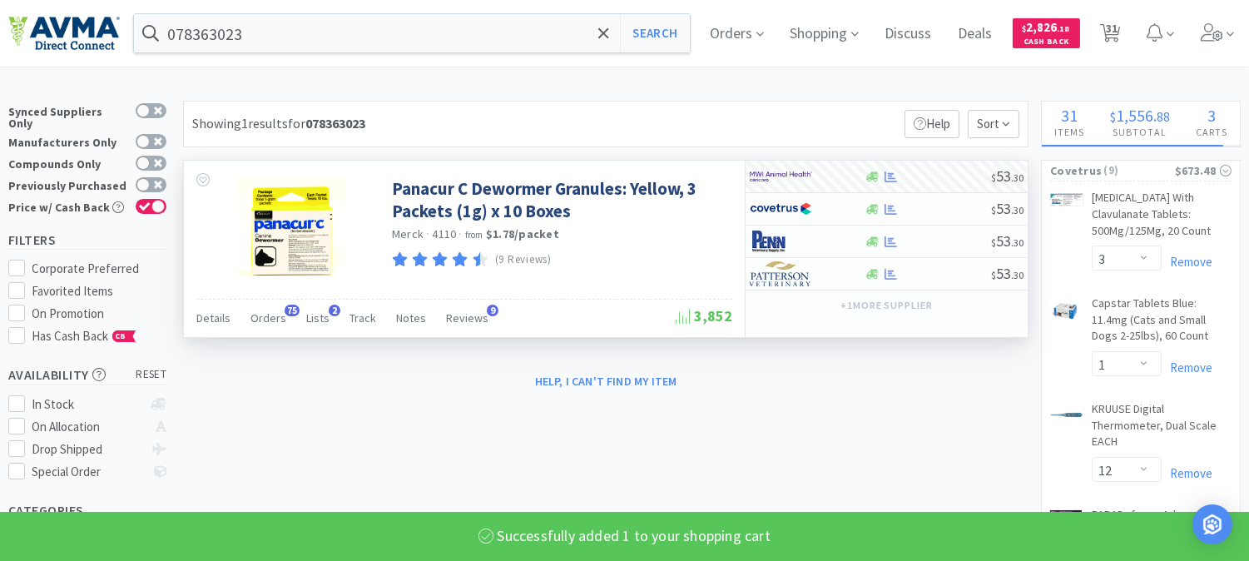
select select "1"
